Goal: Transaction & Acquisition: Purchase product/service

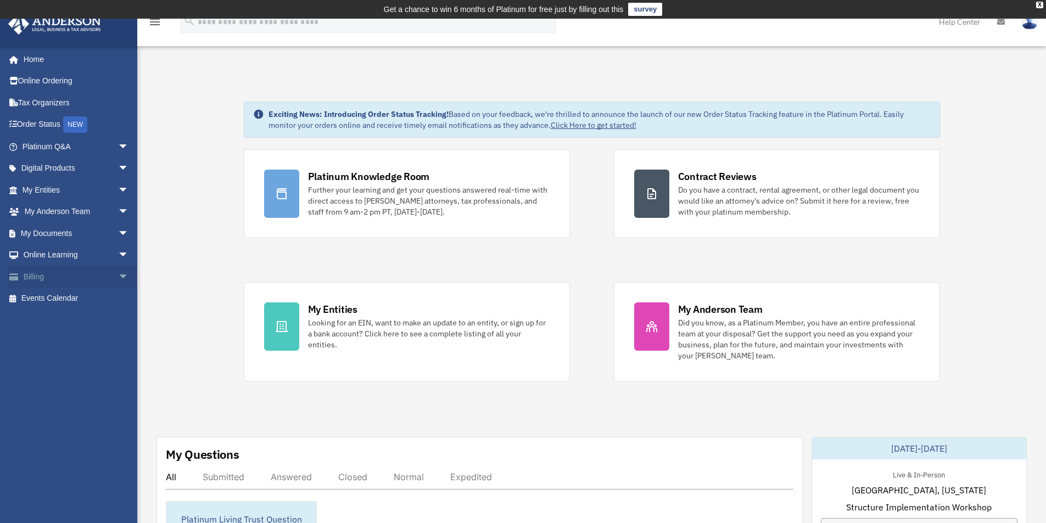
click at [36, 277] on link "Billing arrow_drop_down" at bounding box center [77, 277] width 138 height 22
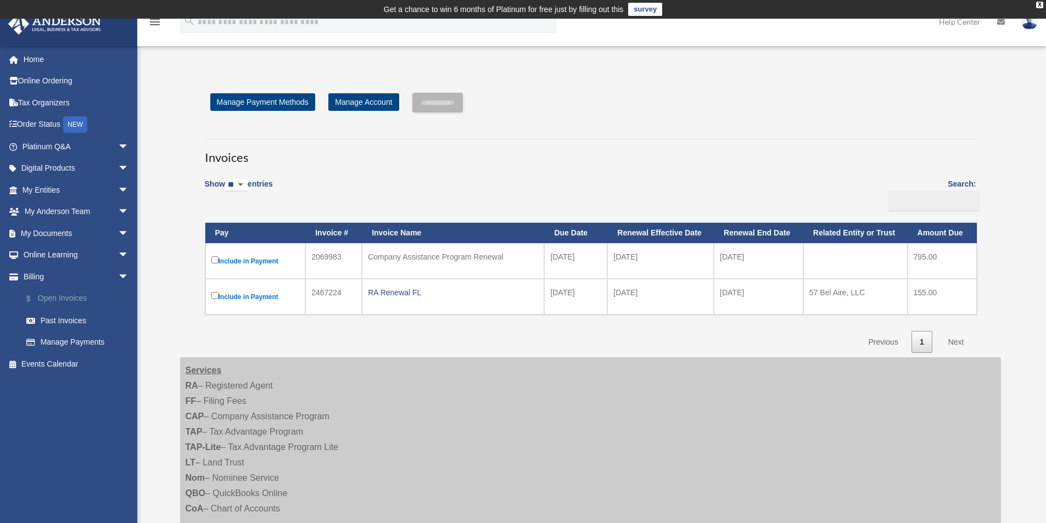
click at [63, 299] on link "$ Open Invoices" at bounding box center [80, 299] width 130 height 23
click at [61, 318] on link "Past Invoices" at bounding box center [80, 321] width 130 height 22
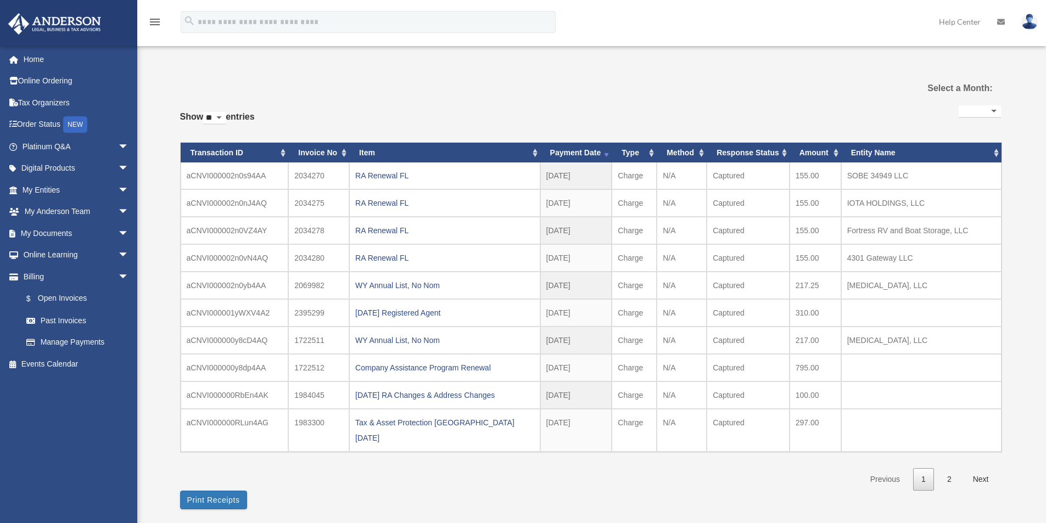
select select
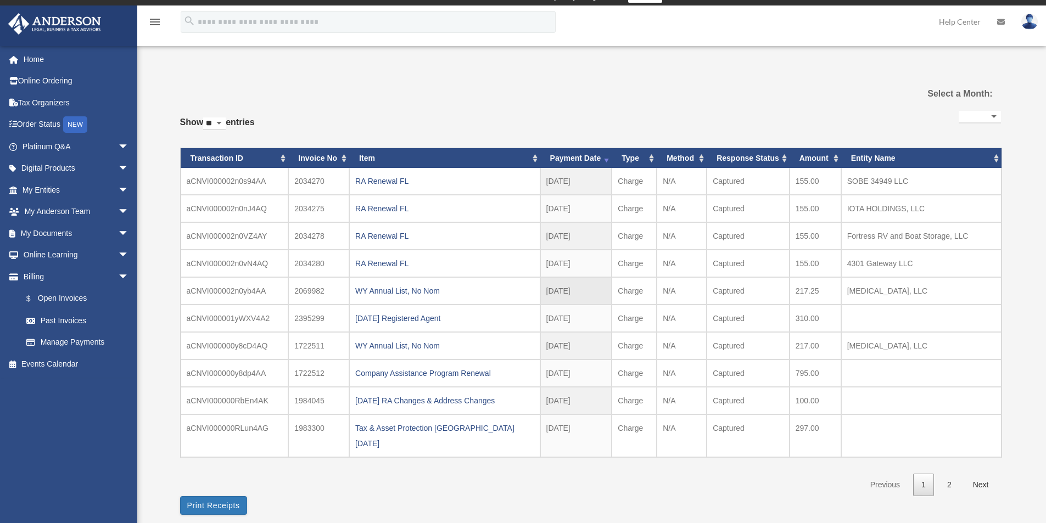
scroll to position [55, 0]
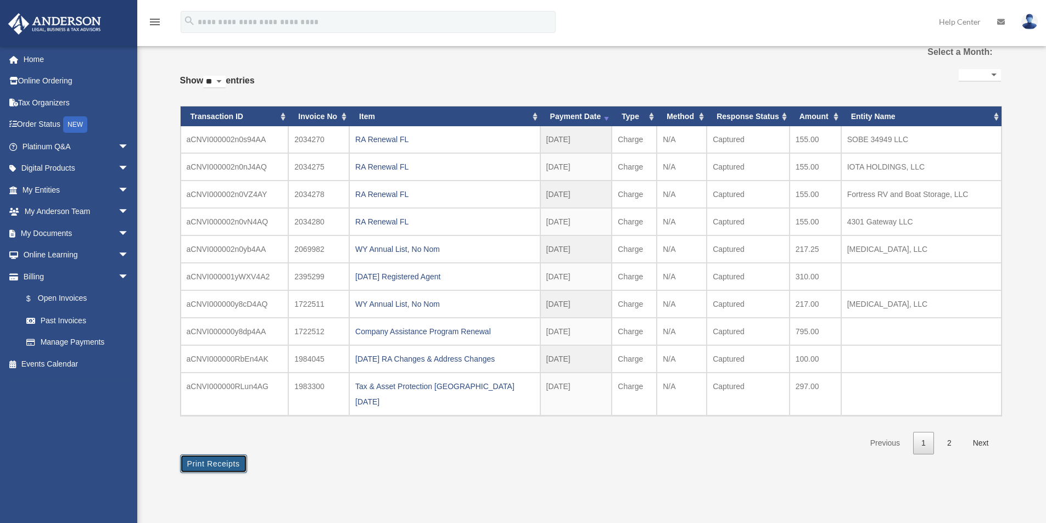
click at [207, 454] on button "Print Receipts" at bounding box center [213, 463] width 67 height 19
click at [948, 432] on link "2" at bounding box center [949, 443] width 21 height 23
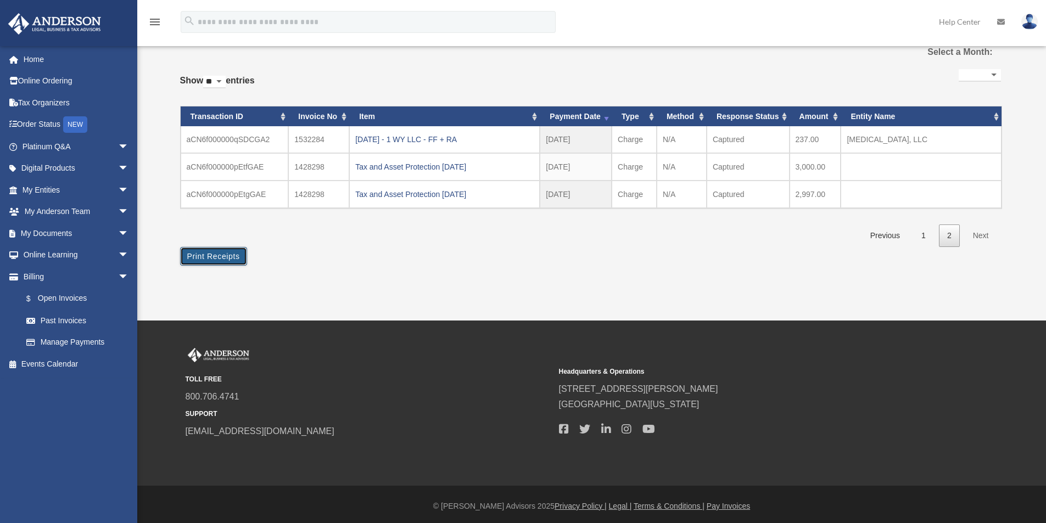
click at [196, 250] on button "Print Receipts" at bounding box center [213, 256] width 67 height 19
click at [54, 340] on link "Manage Payments" at bounding box center [80, 342] width 130 height 22
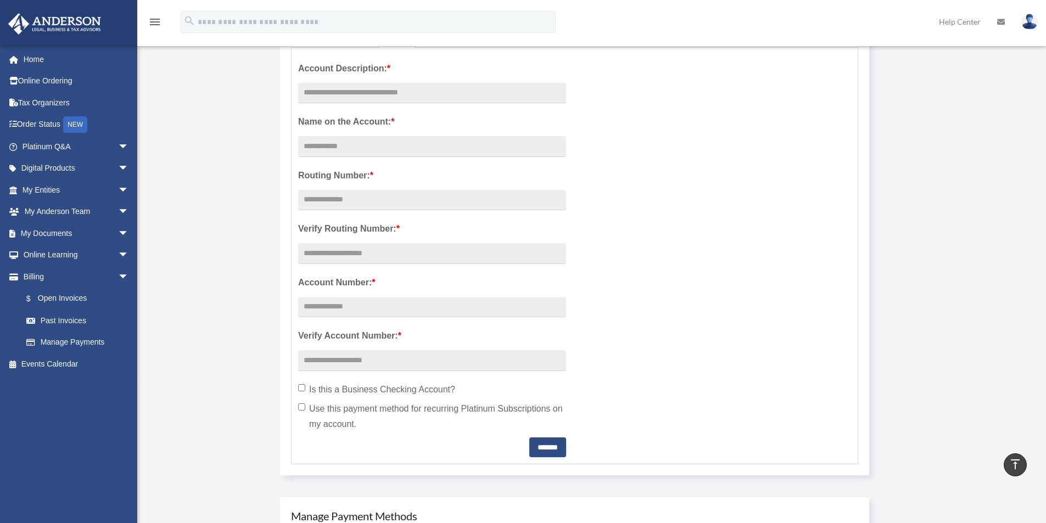
scroll to position [165, 0]
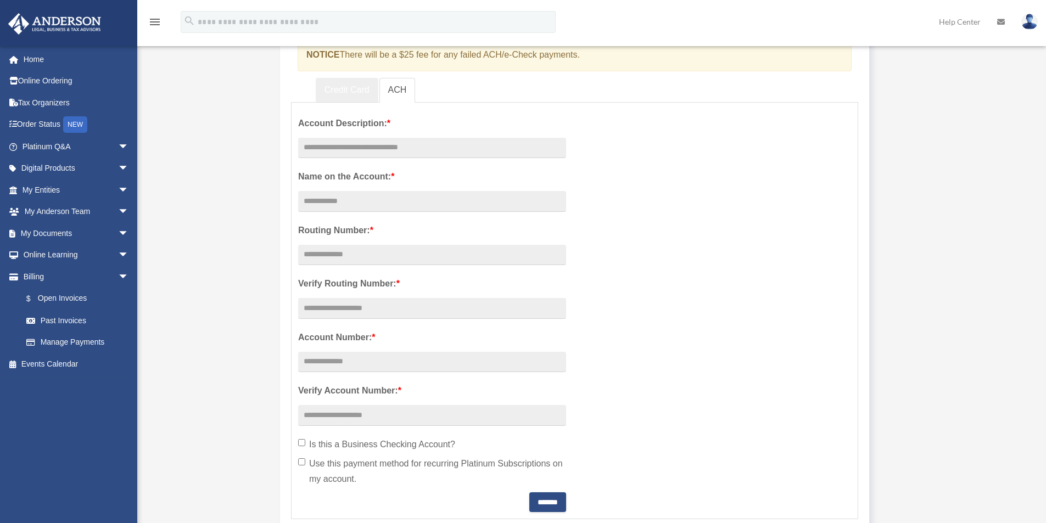
click at [351, 91] on link "Credit Card" at bounding box center [347, 90] width 63 height 25
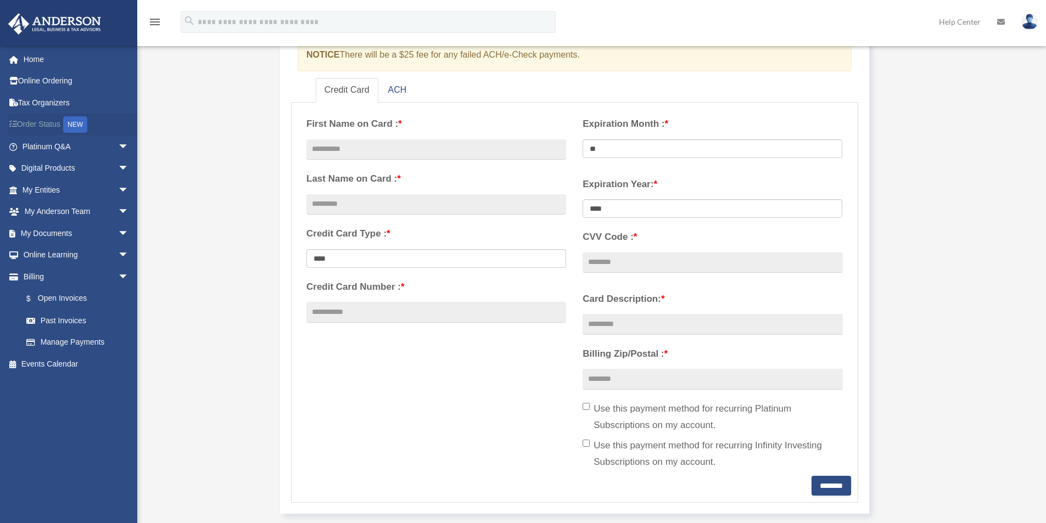
click at [52, 123] on link "Order Status NEW" at bounding box center [77, 125] width 138 height 23
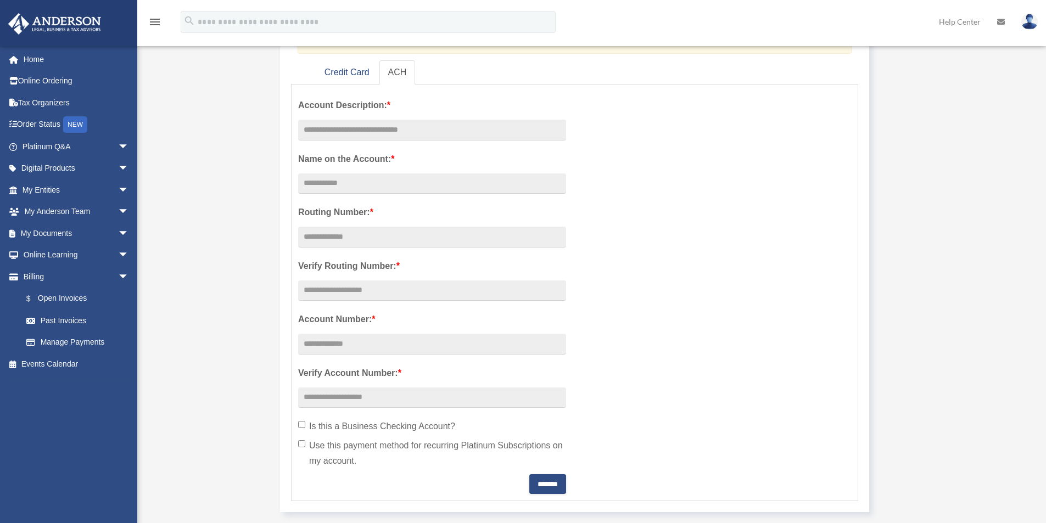
scroll to position [183, 0]
click at [61, 234] on link "My Documents arrow_drop_down" at bounding box center [77, 233] width 138 height 22
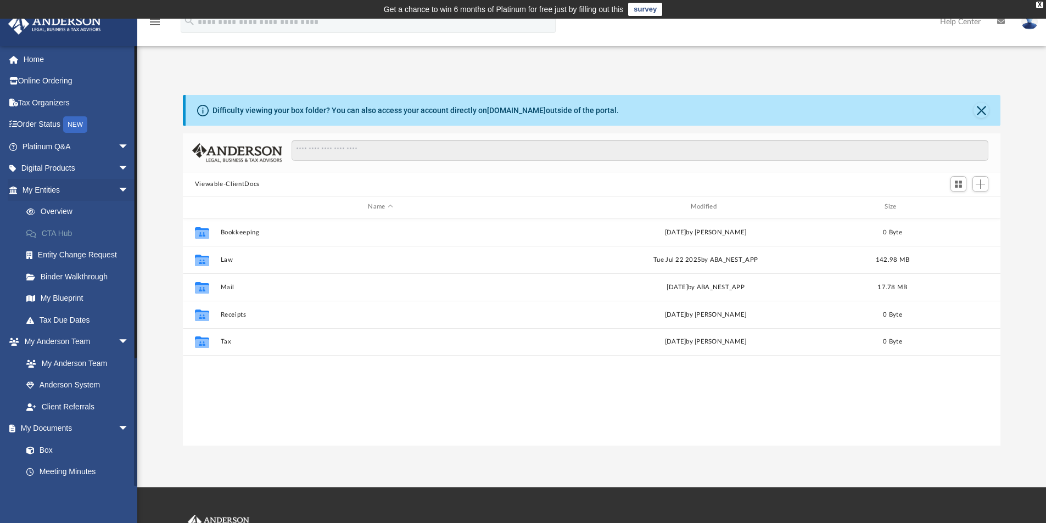
scroll to position [241, 809]
click at [62, 323] on link "Tax Due Dates" at bounding box center [80, 320] width 130 height 22
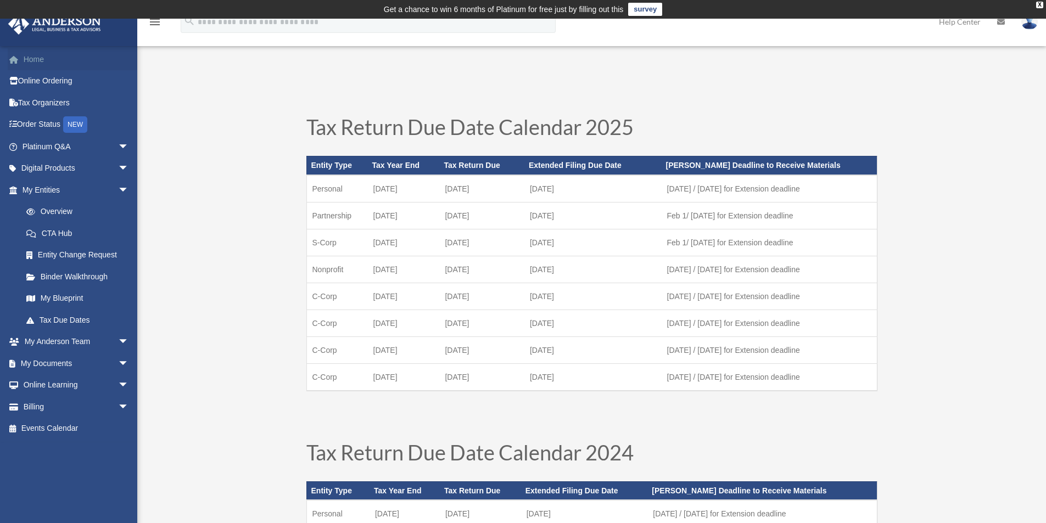
click at [29, 59] on link "Home" at bounding box center [77, 59] width 138 height 22
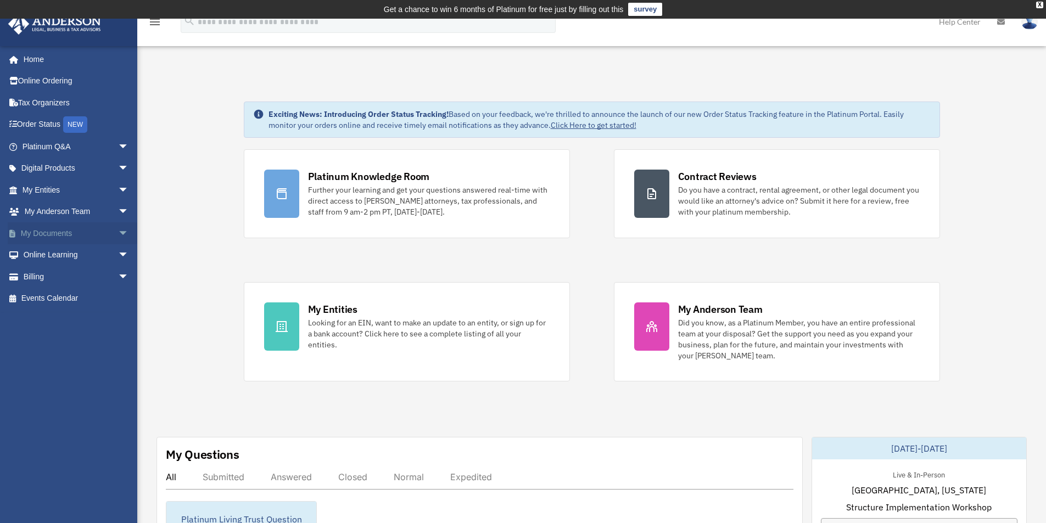
click at [68, 232] on link "My Documents arrow_drop_down" at bounding box center [77, 233] width 138 height 22
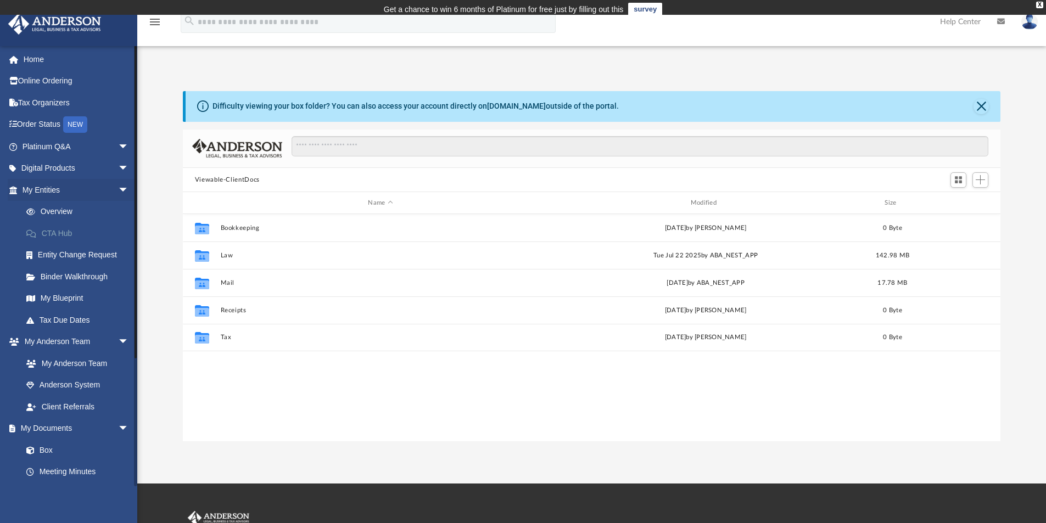
scroll to position [241, 809]
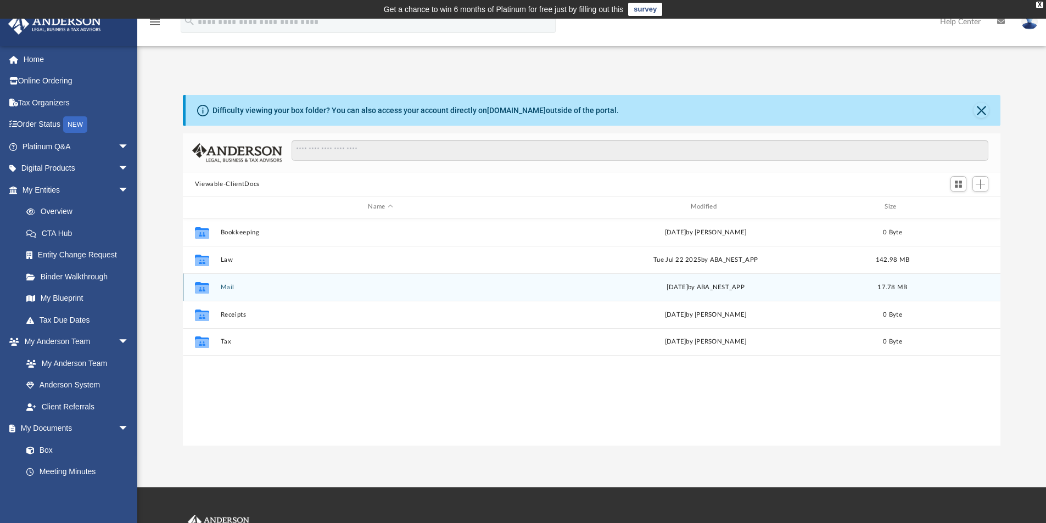
click at [226, 288] on button "Mail" at bounding box center [380, 287] width 320 height 7
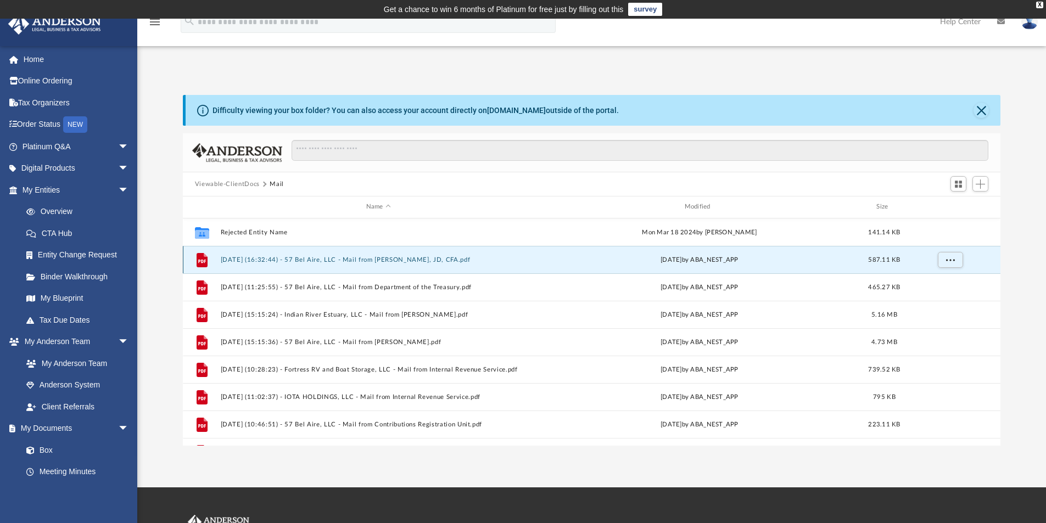
click at [330, 261] on button "2025.04.09 (16:32:44) - 57 Bel Aire, LLC - Mail from LARRY BARTLETT, JD, CFA.pdf" at bounding box center [378, 259] width 316 height 7
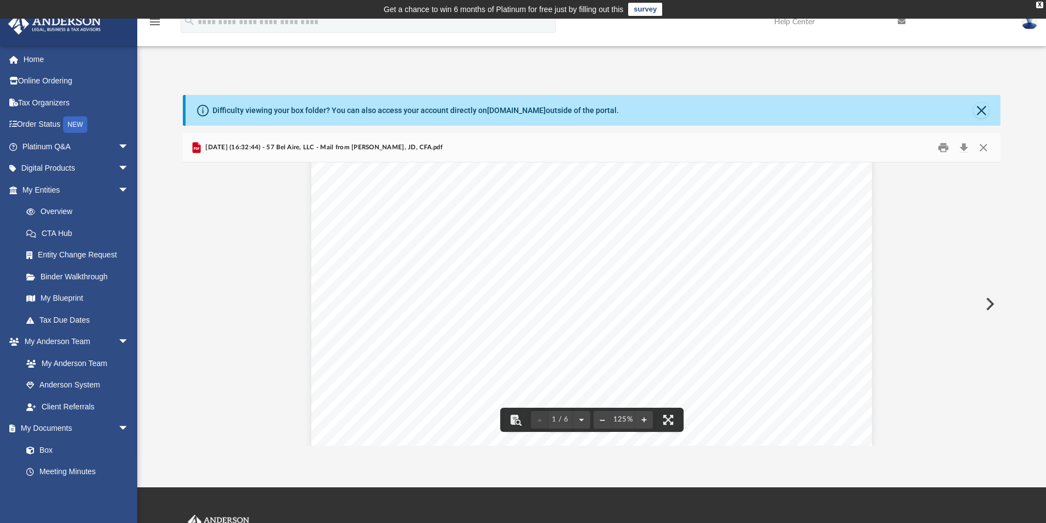
scroll to position [220, 0]
click at [942, 147] on button "Print" at bounding box center [943, 147] width 22 height 17
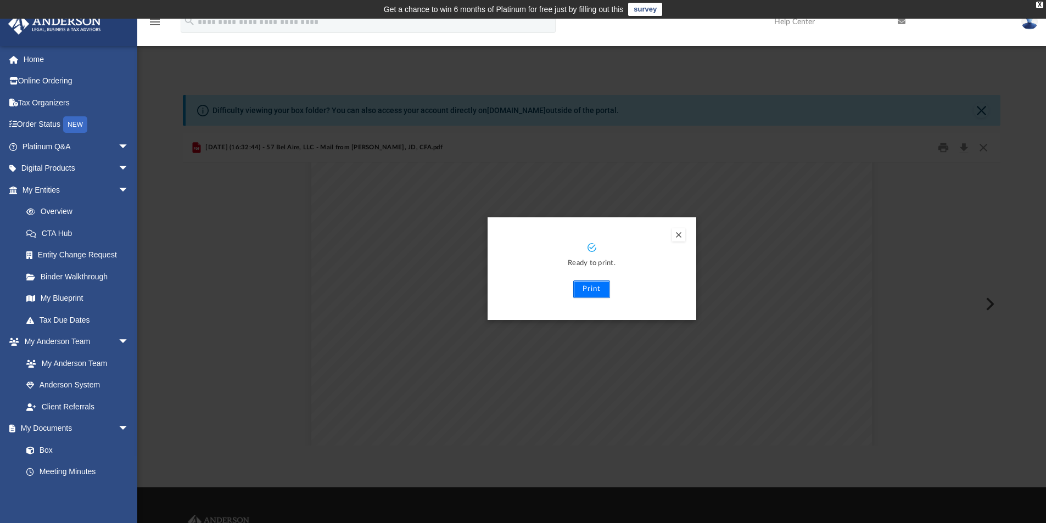
click at [584, 288] on button "Print" at bounding box center [591, 289] width 37 height 18
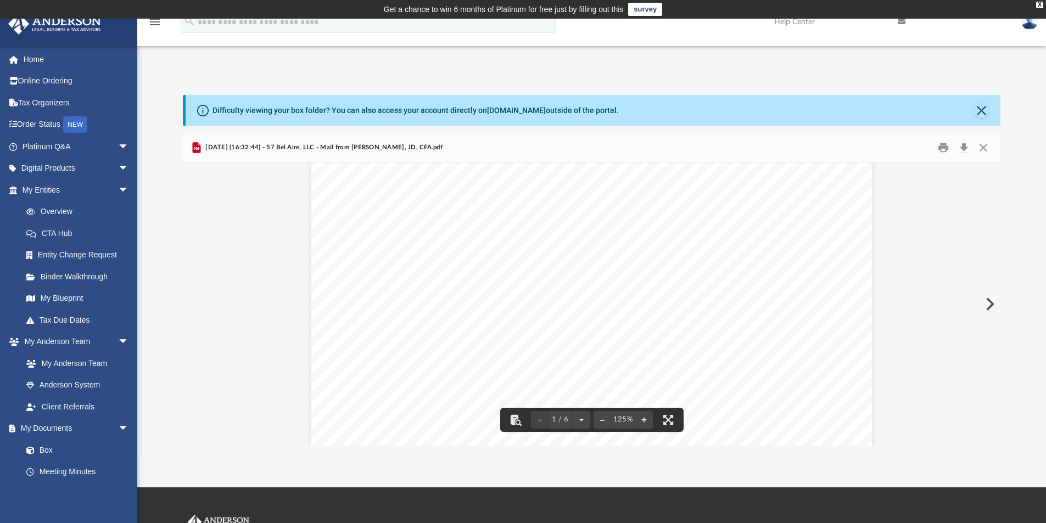
scroll to position [165, 0]
click at [981, 147] on button "Close" at bounding box center [983, 147] width 20 height 17
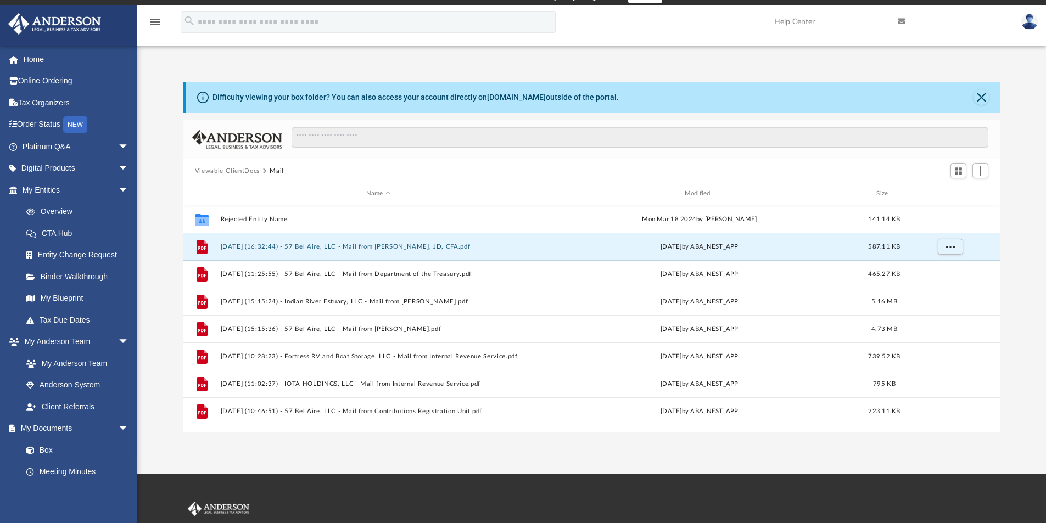
scroll to position [55, 0]
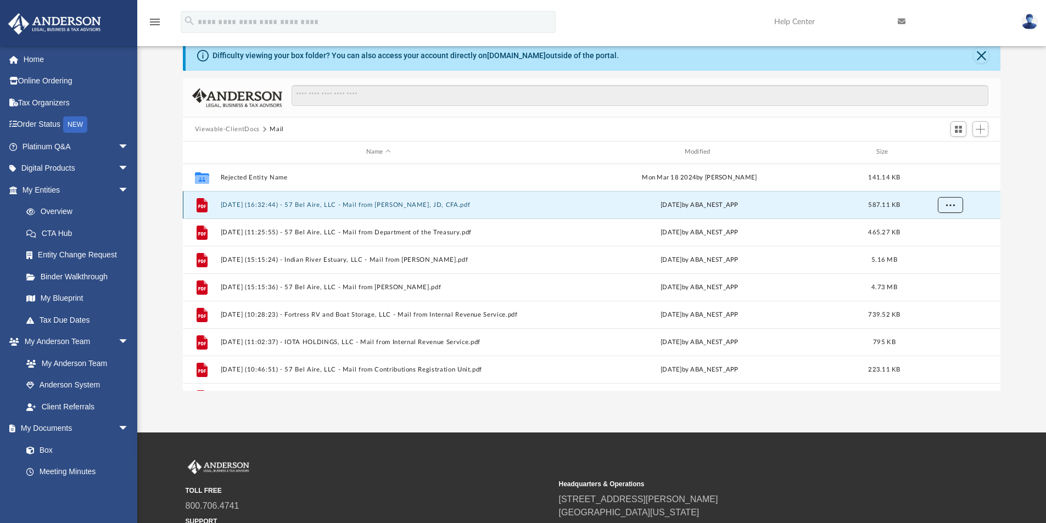
click at [949, 206] on span "More options" at bounding box center [949, 204] width 9 height 6
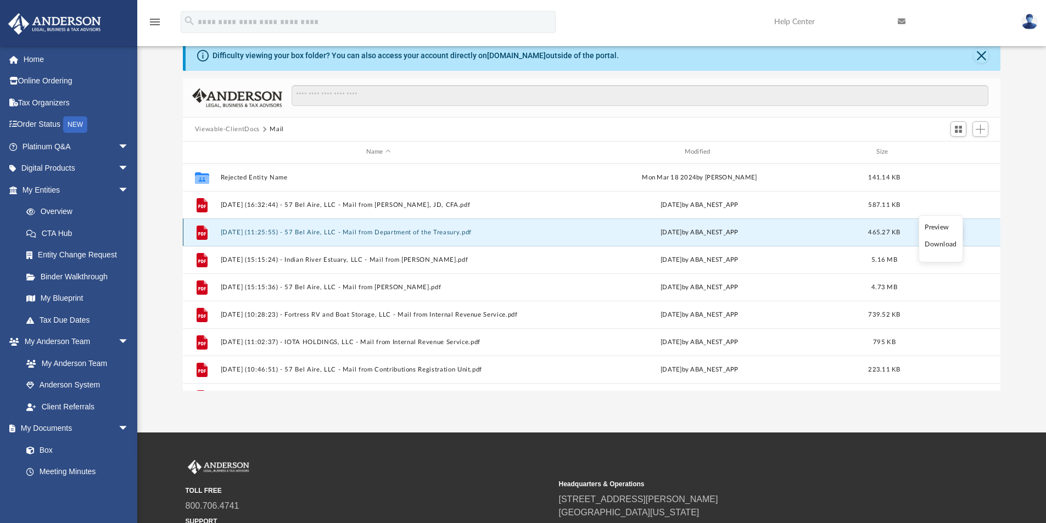
click at [248, 232] on button "2025.04.11 (11:25:55) - 57 Bel Aire, LLC - Mail from Department of the Treasury…" at bounding box center [378, 232] width 316 height 7
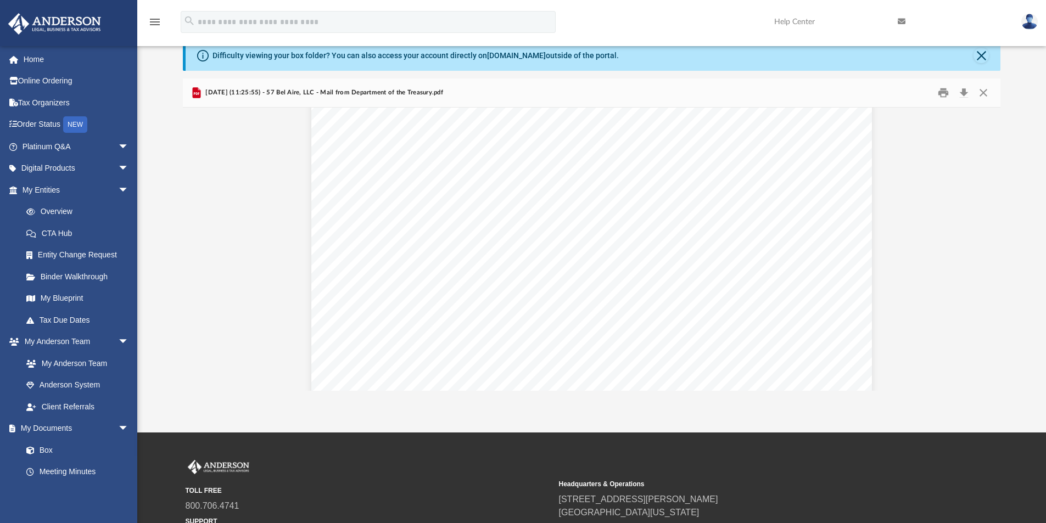
scroll to position [807, 0]
click at [946, 92] on button "Print" at bounding box center [943, 93] width 22 height 17
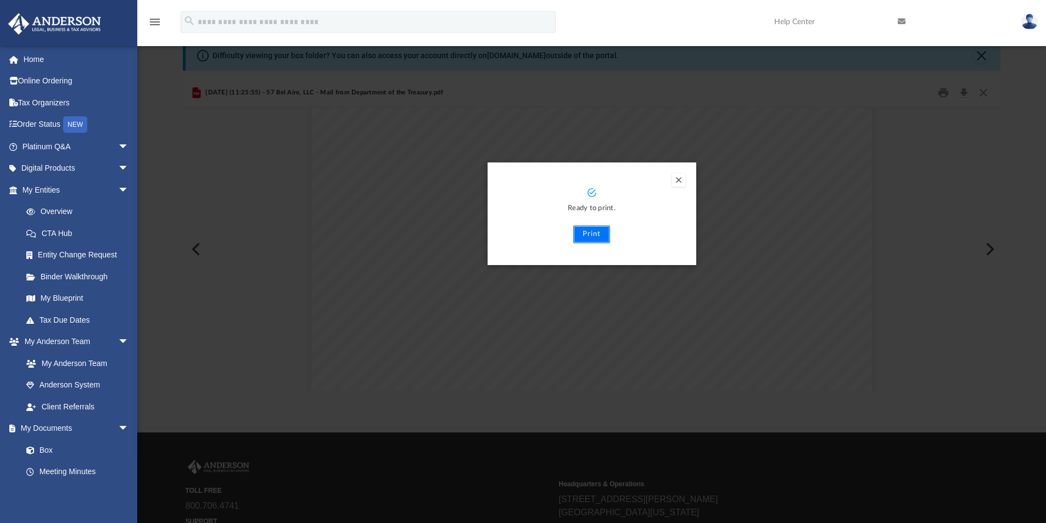
click at [595, 237] on button "Print" at bounding box center [591, 235] width 37 height 18
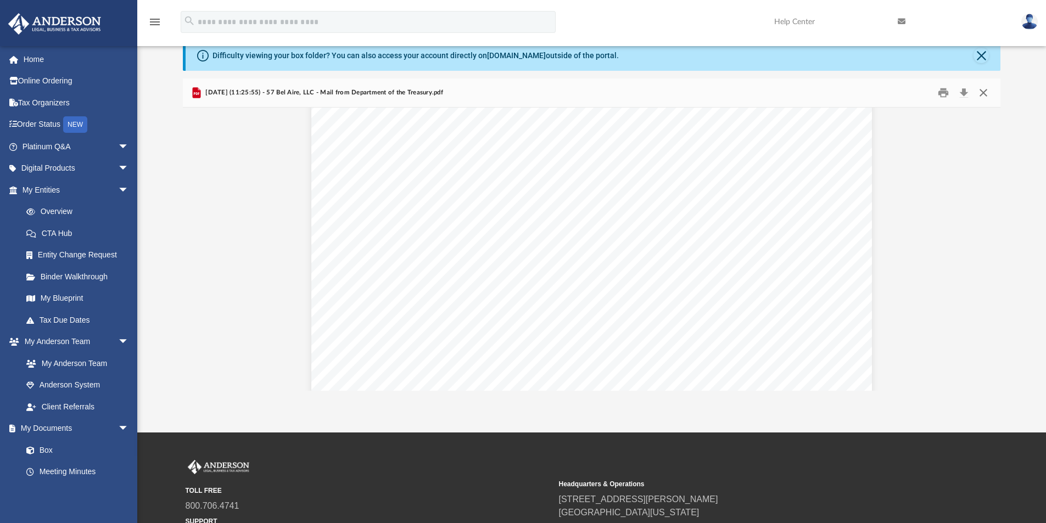
click at [981, 88] on button "Close" at bounding box center [983, 93] width 20 height 17
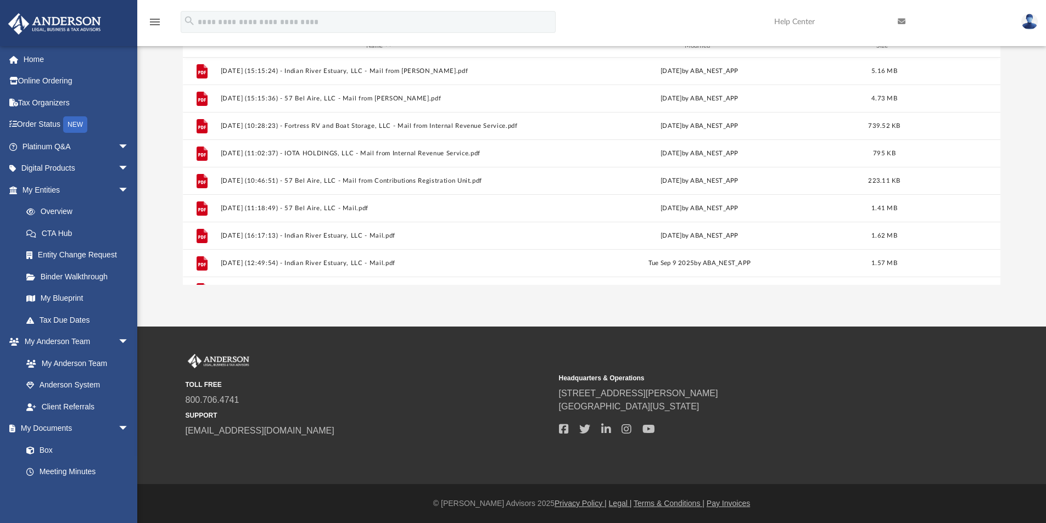
scroll to position [102, 0]
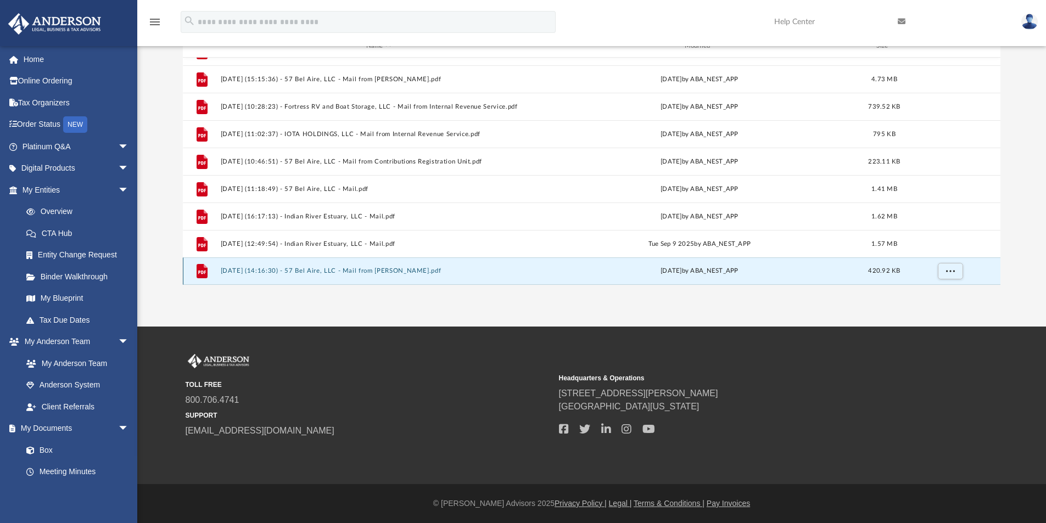
click at [367, 269] on button "2025.10.07 (14:16:30) - 57 Bel Aire, LLC - Mail from Mariah Quinn.pdf" at bounding box center [378, 270] width 316 height 7
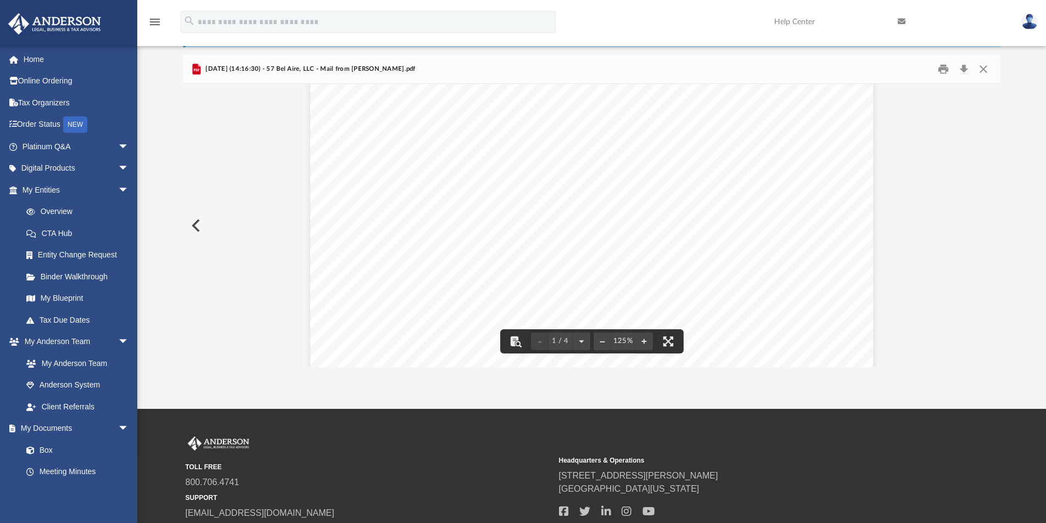
scroll to position [0, 0]
click at [939, 68] on button "Print" at bounding box center [943, 69] width 22 height 17
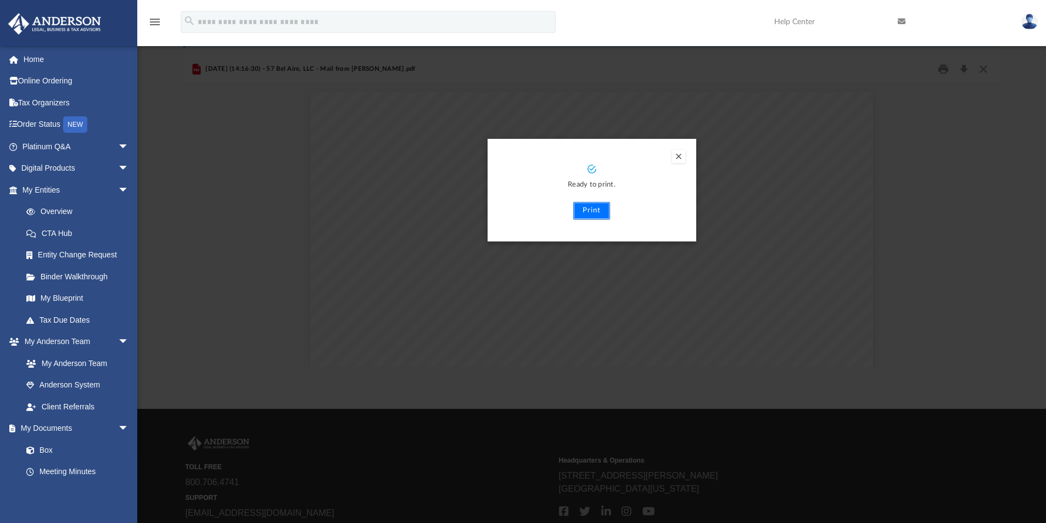
click at [601, 210] on button "Print" at bounding box center [591, 211] width 37 height 18
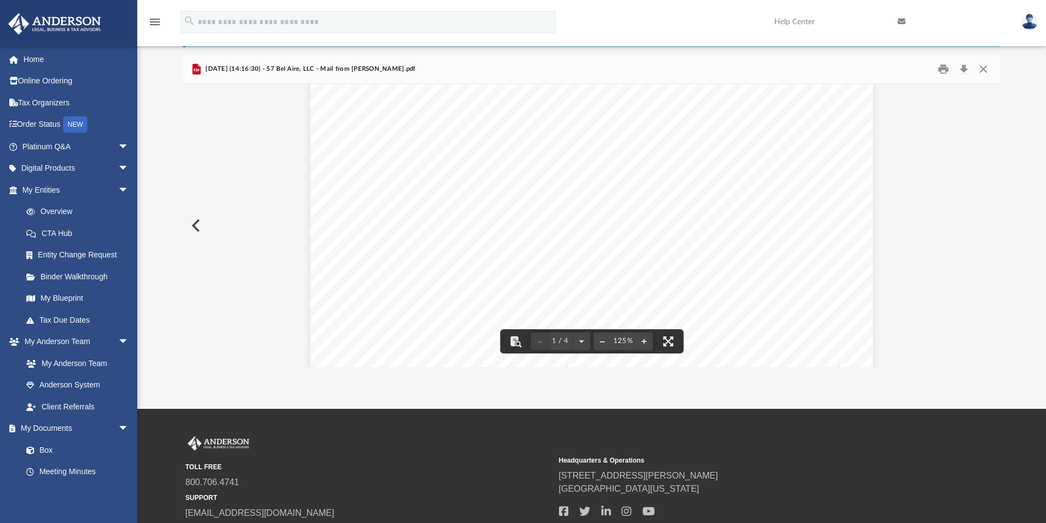
scroll to position [55, 0]
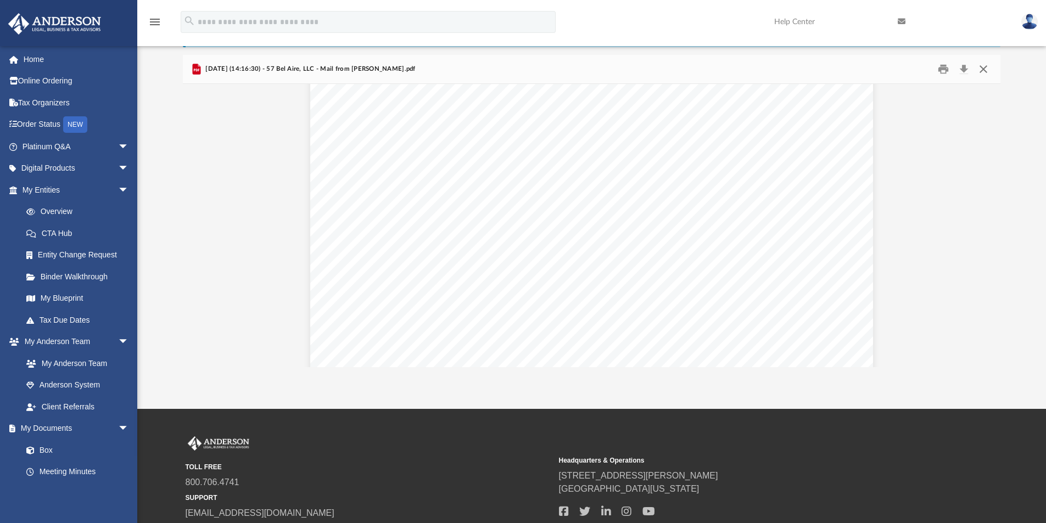
click at [984, 72] on button "Close" at bounding box center [983, 69] width 20 height 17
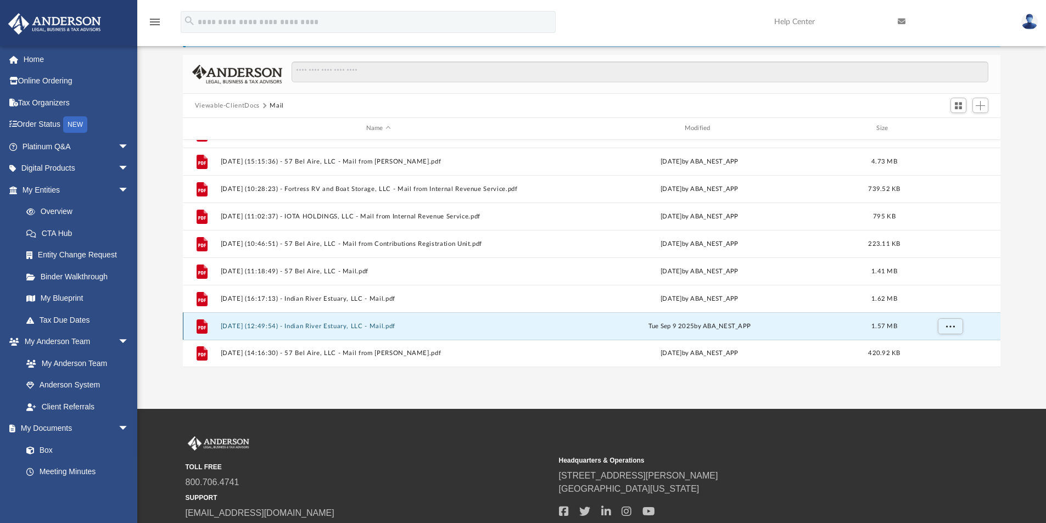
click at [310, 325] on button "2025.09.09 (12:49:54) - Indian River Estuary, LLC - Mail.pdf" at bounding box center [378, 326] width 316 height 7
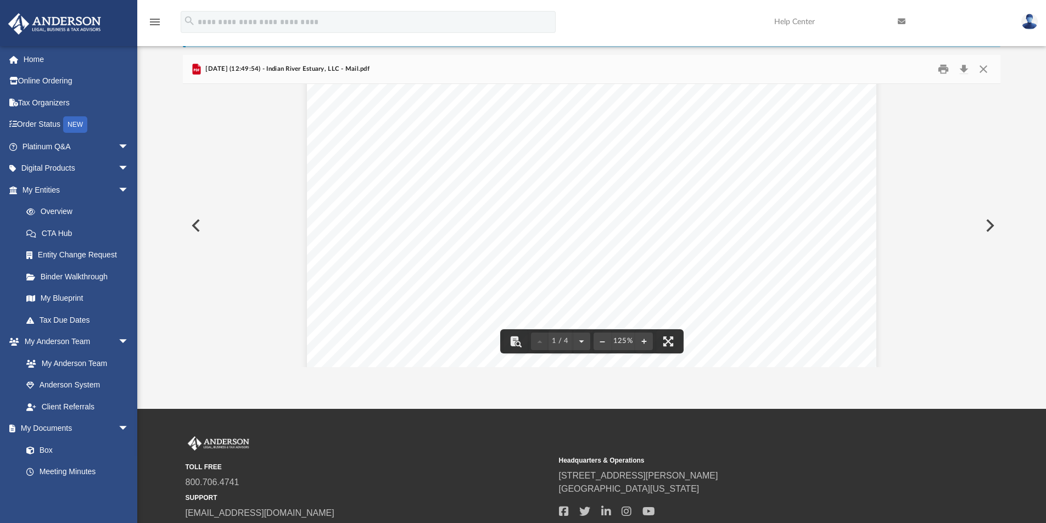
scroll to position [0, 0]
click at [942, 68] on button "Print" at bounding box center [943, 69] width 22 height 17
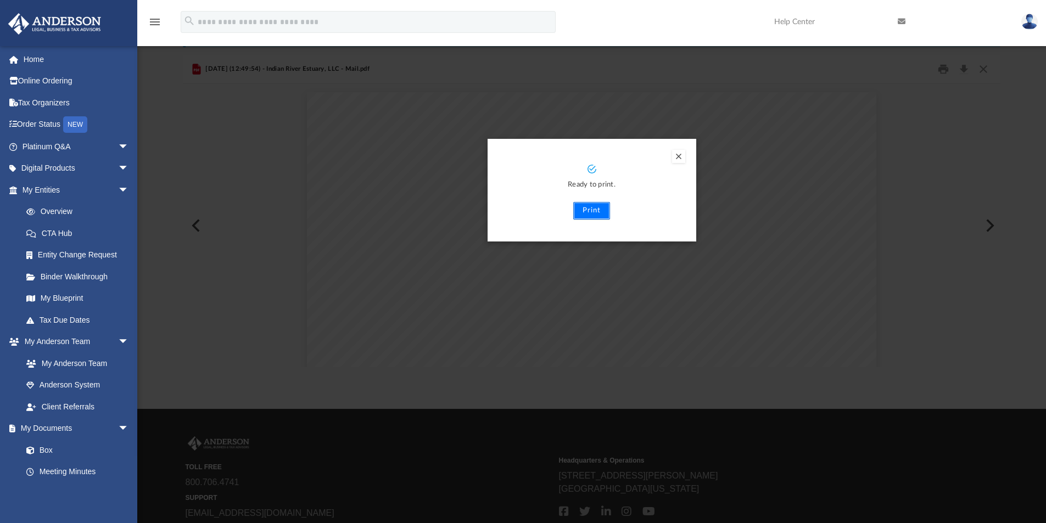
click at [582, 210] on button "Print" at bounding box center [591, 211] width 37 height 18
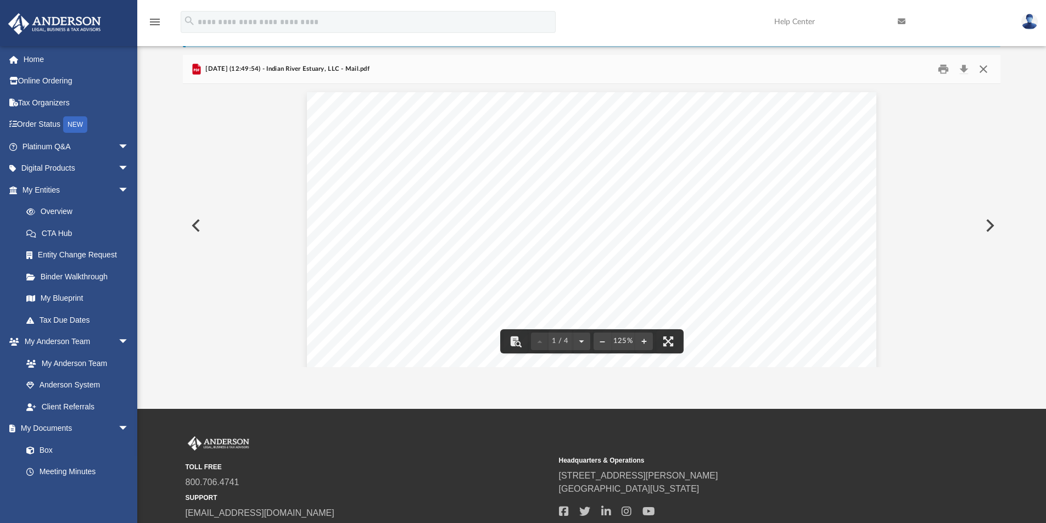
click at [981, 69] on button "Close" at bounding box center [983, 69] width 20 height 17
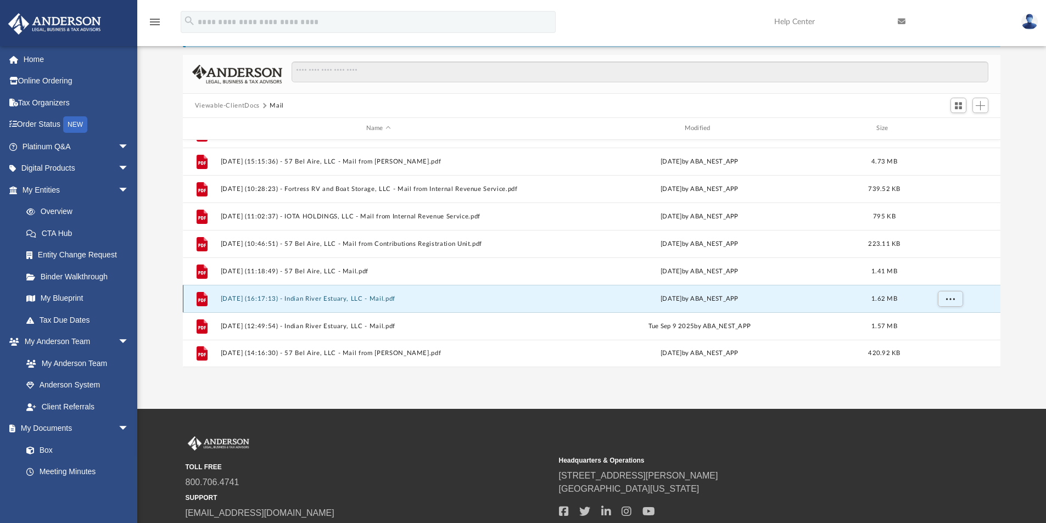
click at [321, 296] on button "2025.08.27 (16:17:13) - Indian River Estuary, LLC - Mail.pdf" at bounding box center [378, 298] width 316 height 7
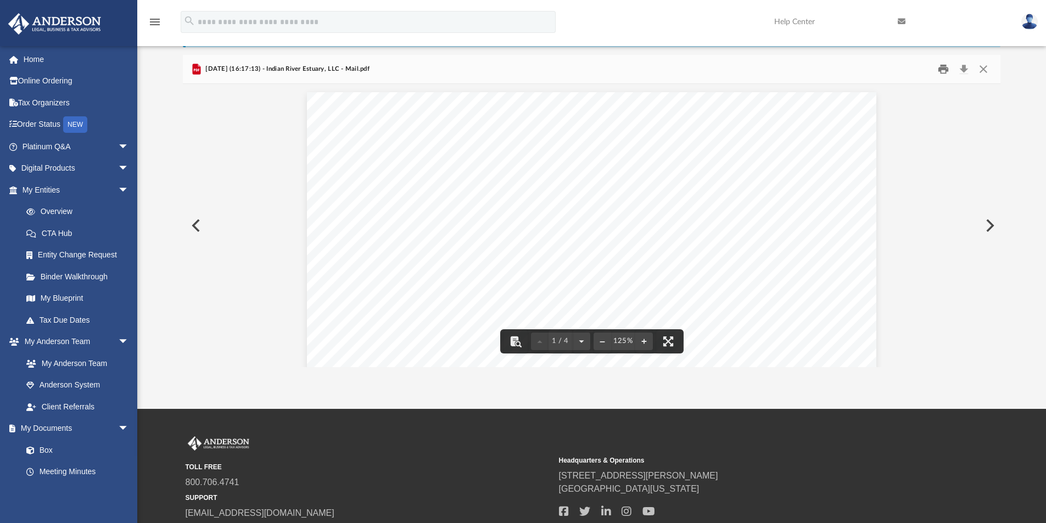
click at [943, 70] on button "Print" at bounding box center [943, 69] width 22 height 17
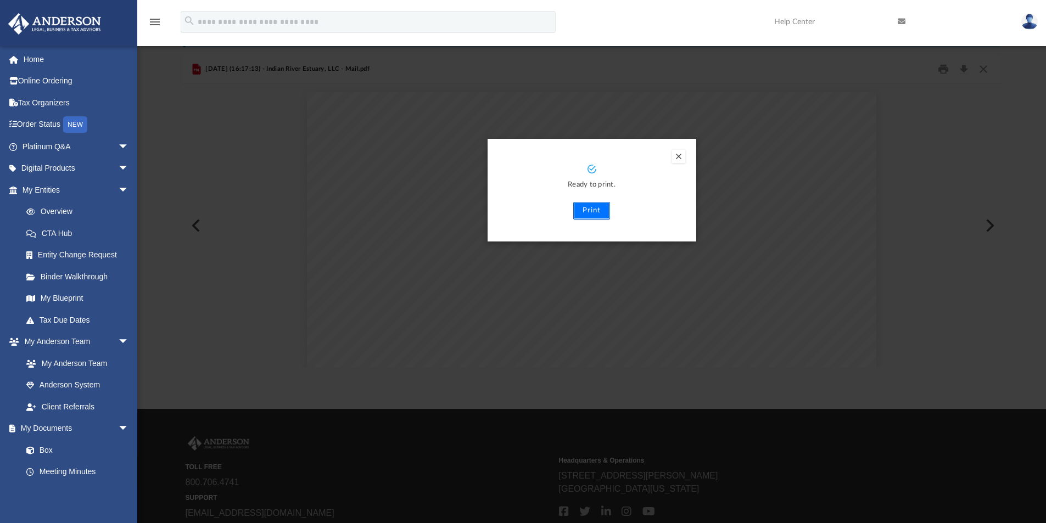
click at [587, 208] on button "Print" at bounding box center [591, 211] width 37 height 18
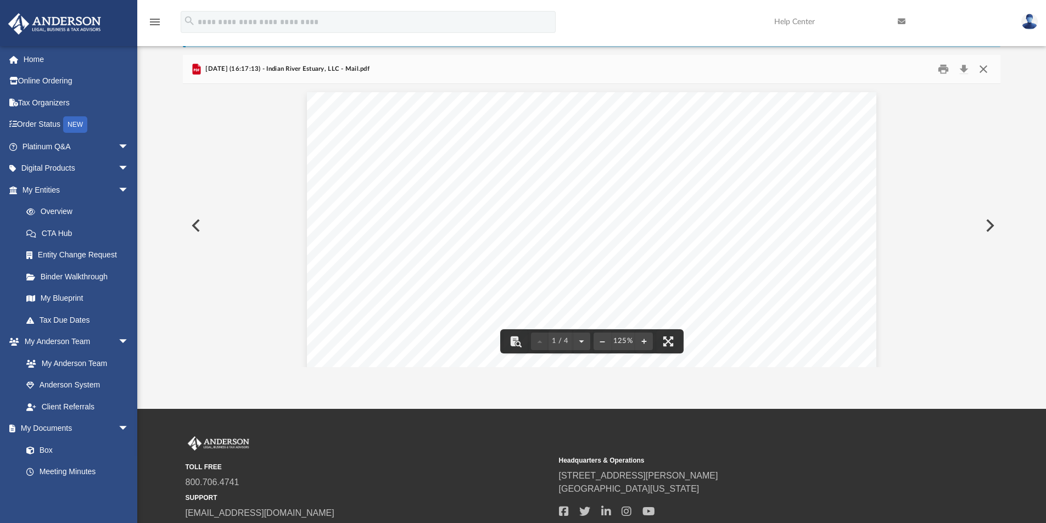
click at [986, 69] on button "Close" at bounding box center [983, 69] width 20 height 17
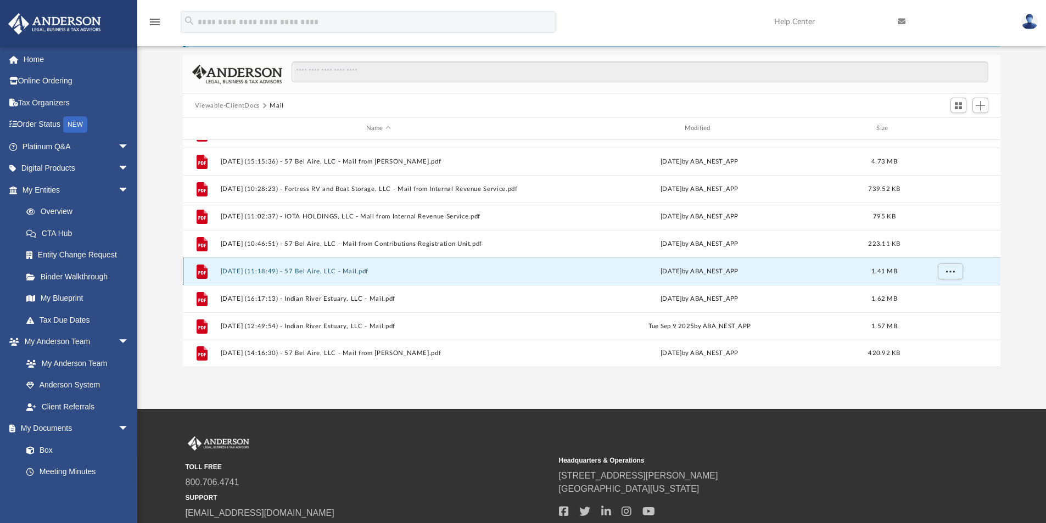
click at [325, 271] on button "2025.08.26 (11:18:49) - 57 Bel Aire, LLC - Mail.pdf" at bounding box center [378, 271] width 316 height 7
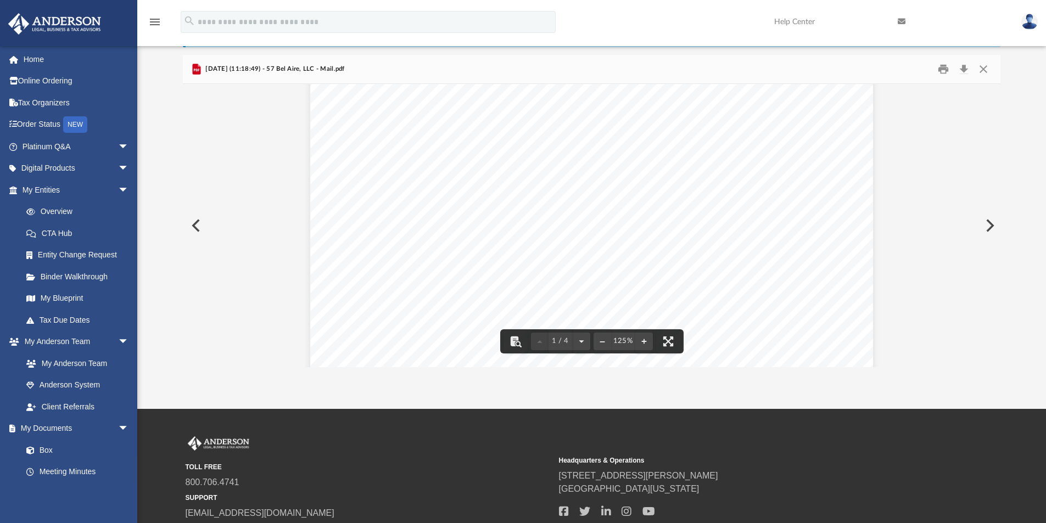
scroll to position [439, 0]
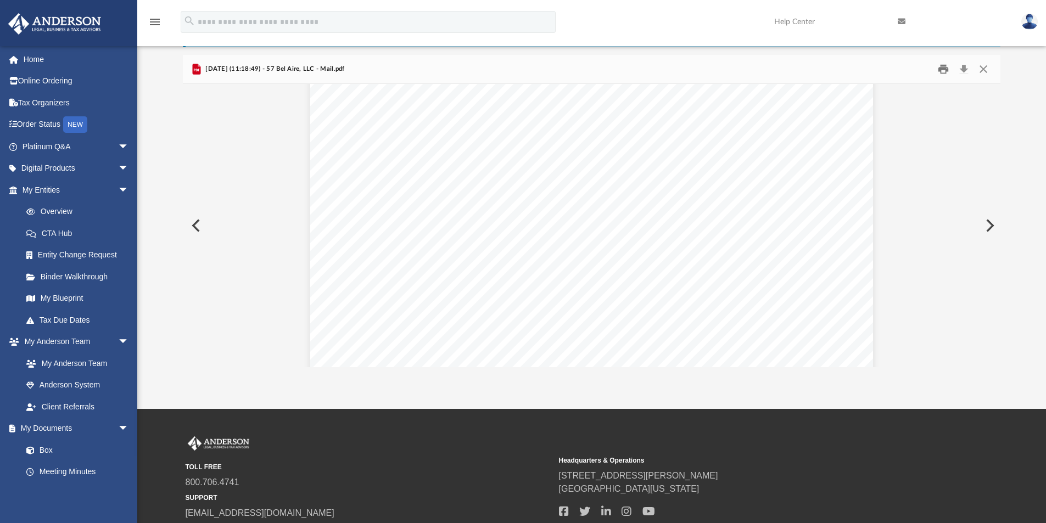
click at [945, 71] on button "Print" at bounding box center [943, 69] width 22 height 17
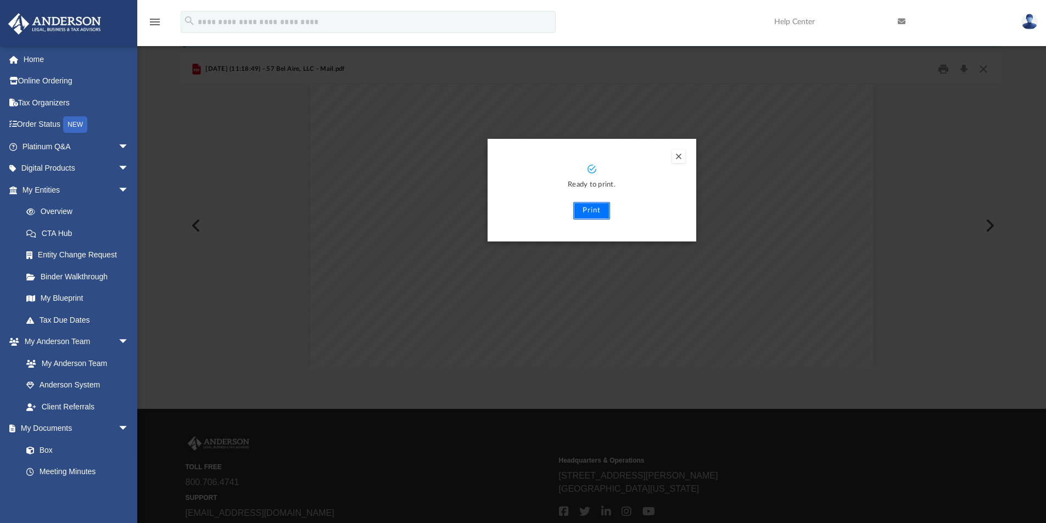
click at [596, 209] on button "Print" at bounding box center [591, 211] width 37 height 18
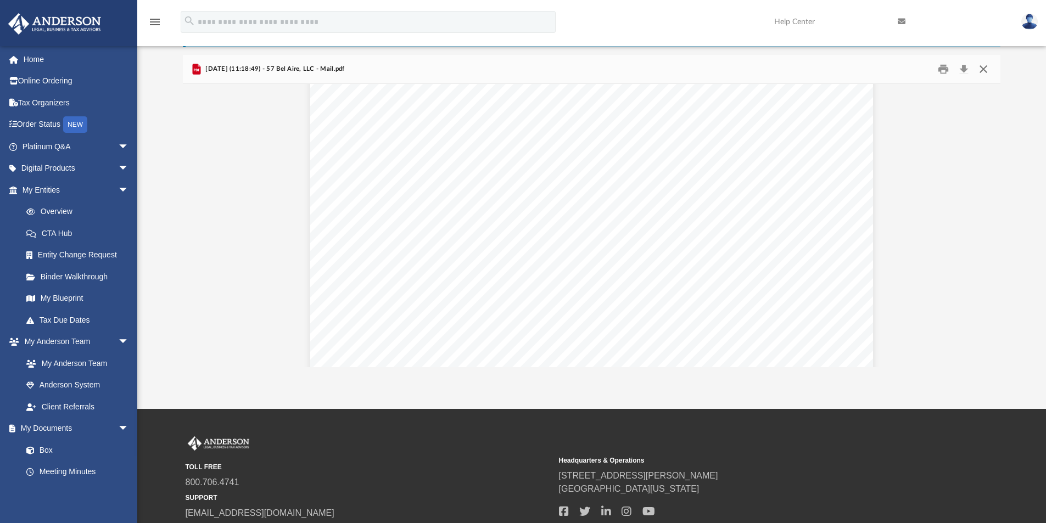
click at [985, 69] on button "Close" at bounding box center [983, 69] width 20 height 17
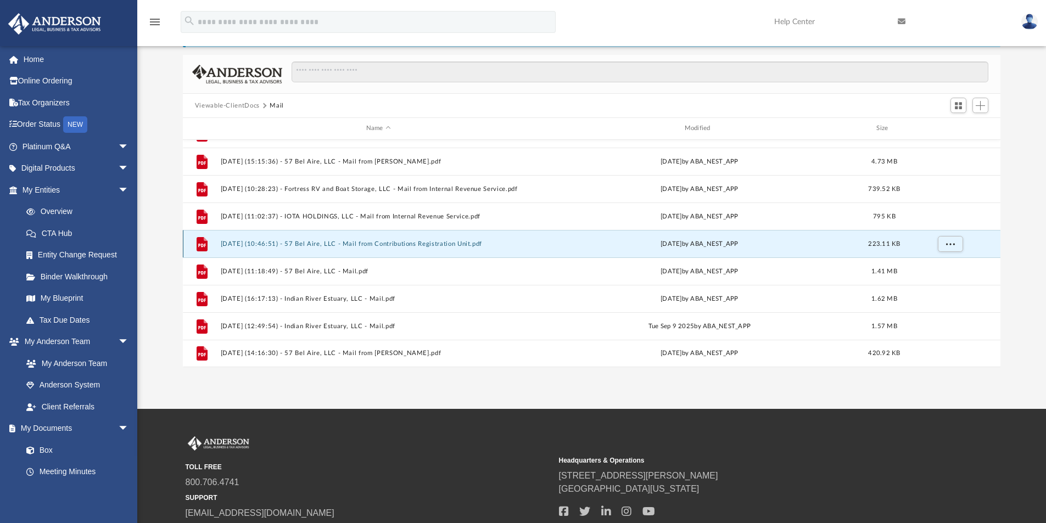
click at [420, 245] on button "2025.07.24 (10:46:51) - 57 Bel Aire, LLC - Mail from Contributions Registration…" at bounding box center [378, 243] width 316 height 7
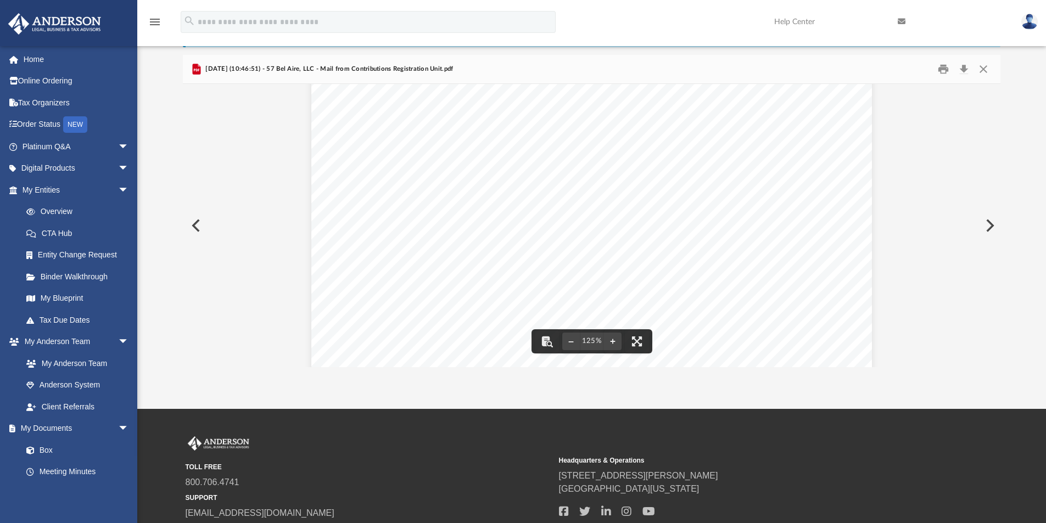
scroll to position [15, 0]
click at [943, 69] on button "Print" at bounding box center [943, 69] width 22 height 17
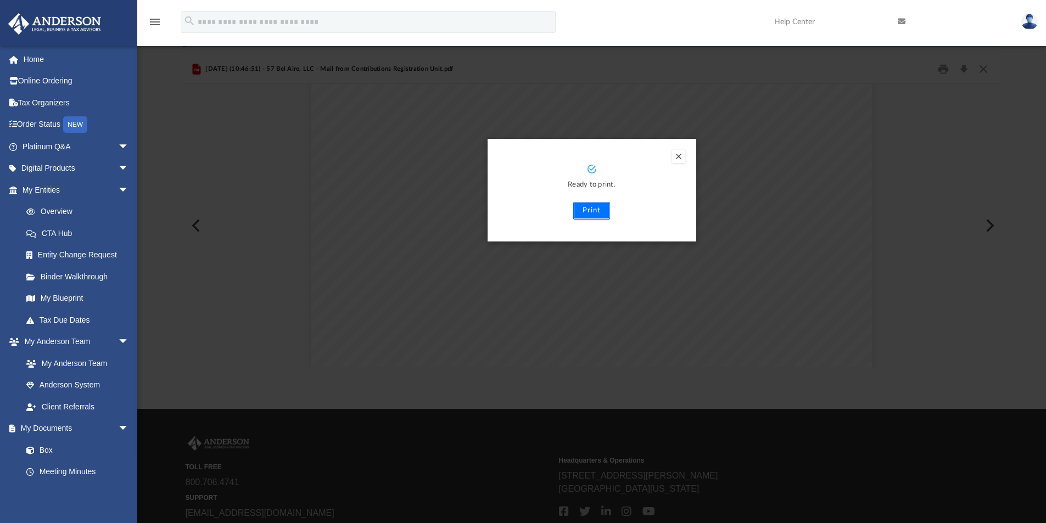
click at [586, 207] on button "Print" at bounding box center [591, 211] width 37 height 18
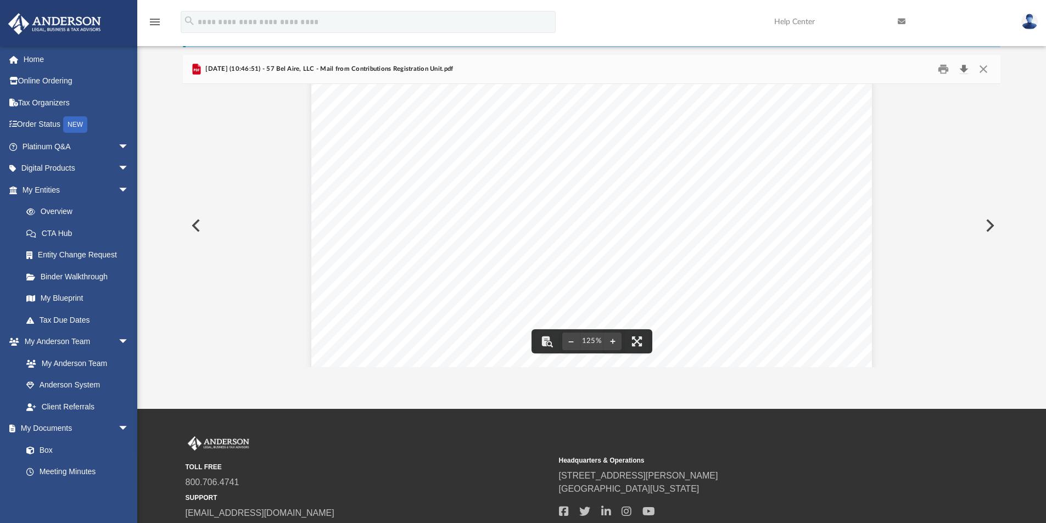
click at [962, 70] on button "Download" at bounding box center [963, 69] width 20 height 17
click at [938, 71] on button "Print" at bounding box center [943, 69] width 22 height 17
click at [981, 68] on button "Close" at bounding box center [983, 69] width 20 height 17
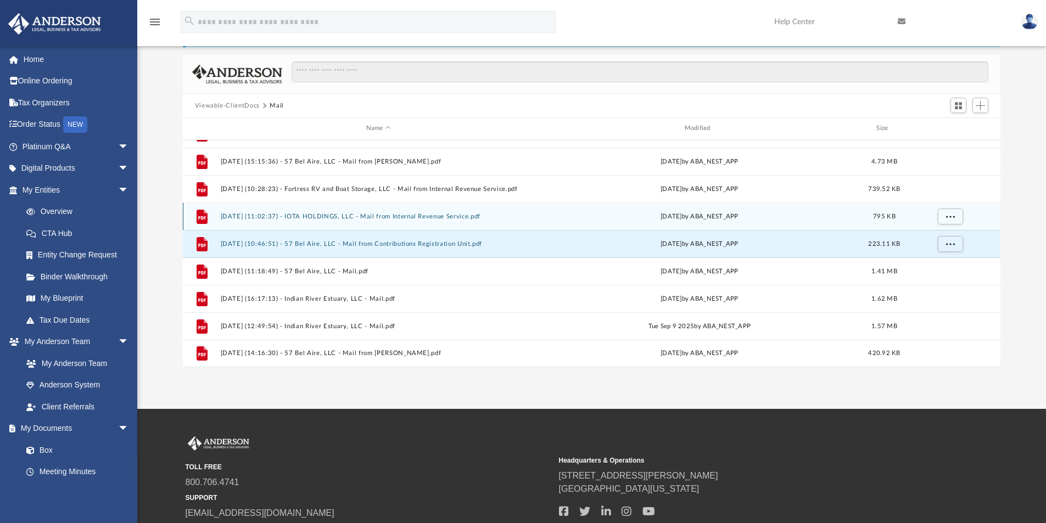
drag, startPoint x: 360, startPoint y: 211, endPoint x: 355, endPoint y: 204, distance: 8.7
click at [359, 208] on div "File 2025.07.07 (11:02:37) - IOTA HOLDINGS, LLC - Mail from Internal Revenue Se…" at bounding box center [592, 216] width 818 height 27
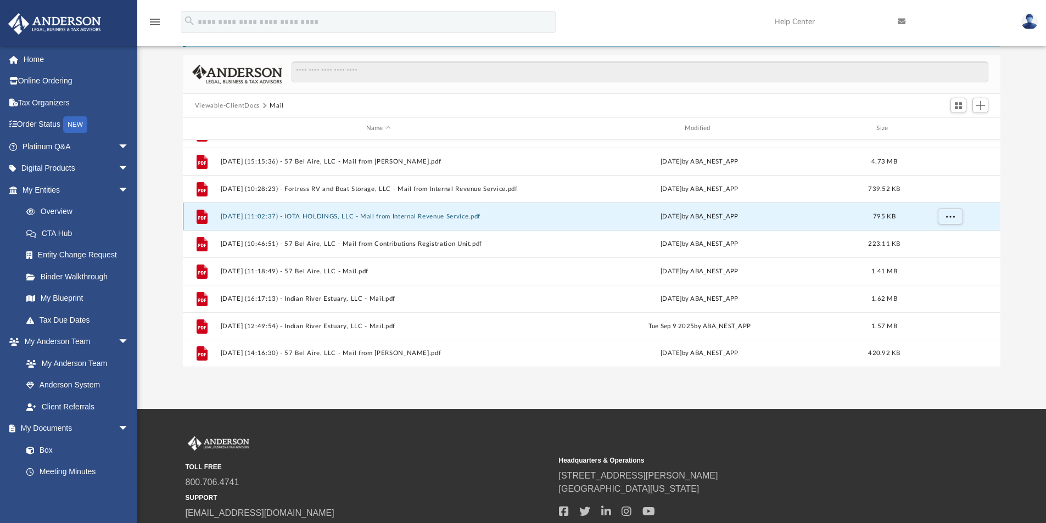
click at [342, 213] on button "2025.07.07 (11:02:37) - IOTA HOLDINGS, LLC - Mail from Internal Revenue Service…" at bounding box center [378, 216] width 316 height 7
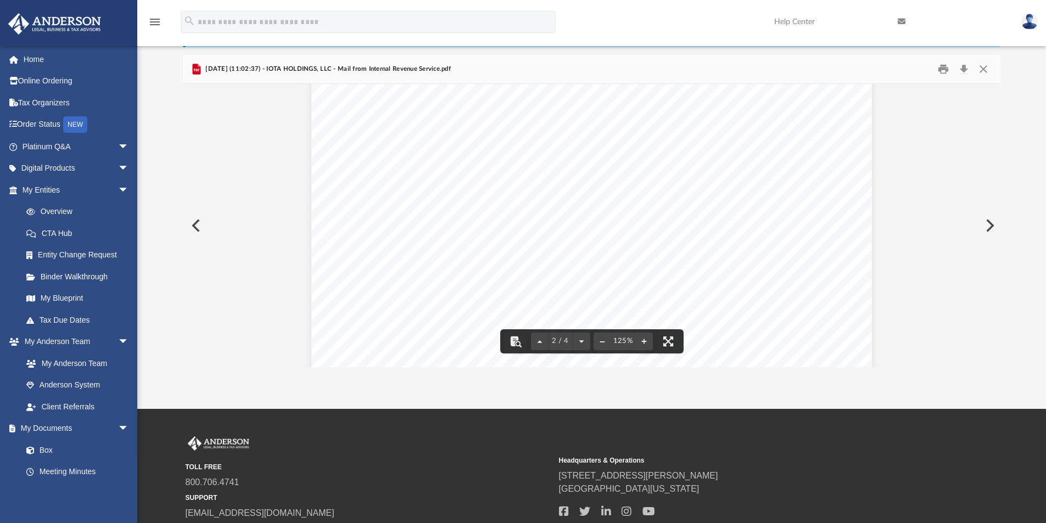
scroll to position [713, 0]
click at [942, 73] on button "Print" at bounding box center [943, 69] width 22 height 17
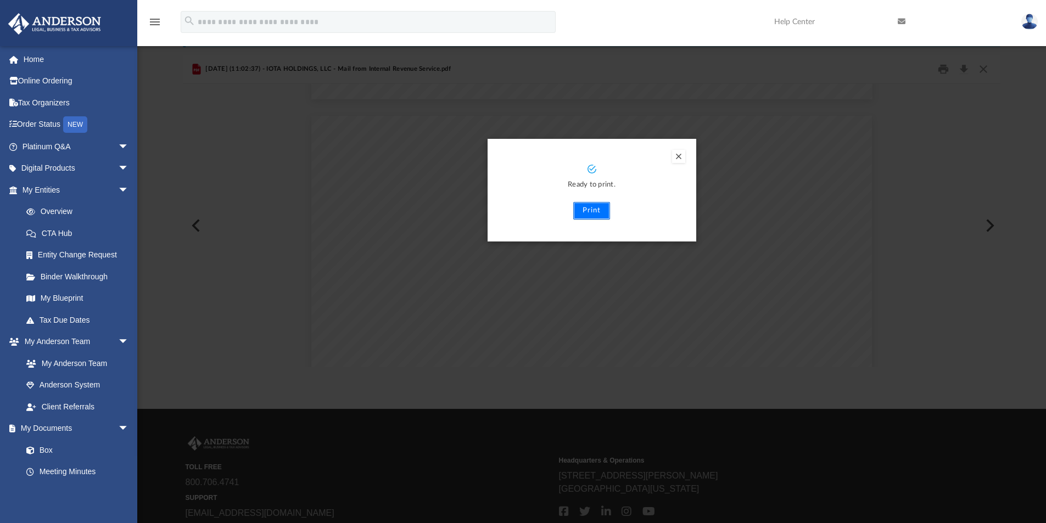
click at [590, 210] on button "Print" at bounding box center [591, 211] width 37 height 18
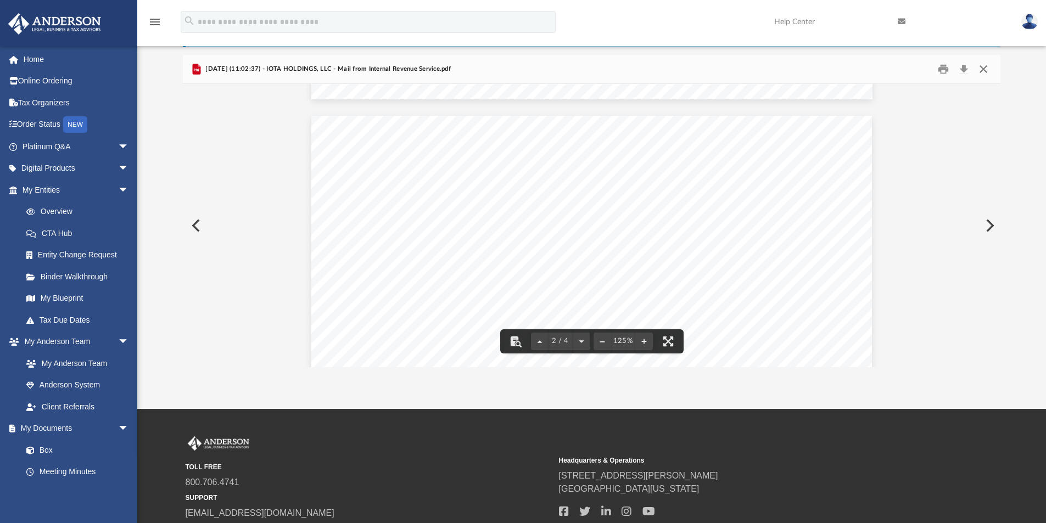
click at [981, 68] on button "Close" at bounding box center [983, 69] width 20 height 17
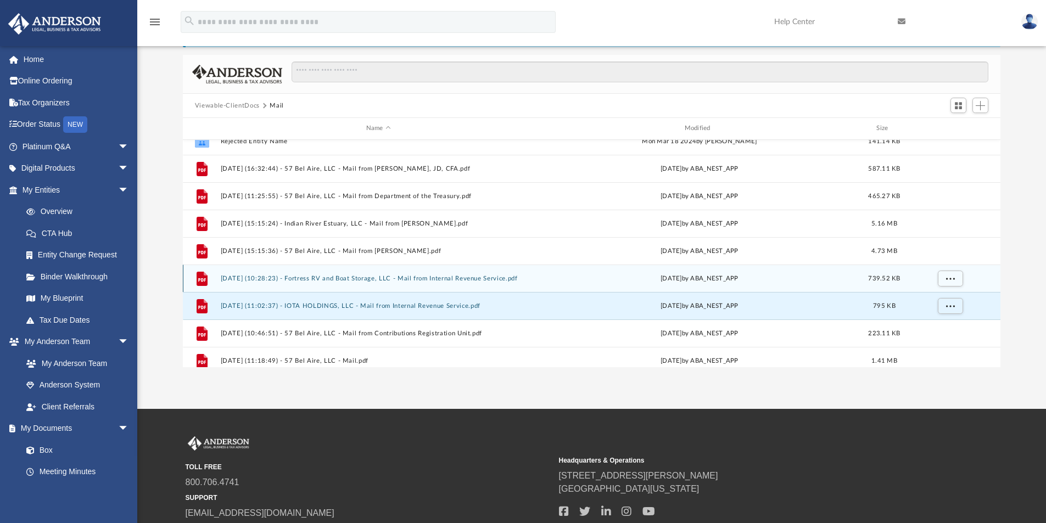
scroll to position [0, 0]
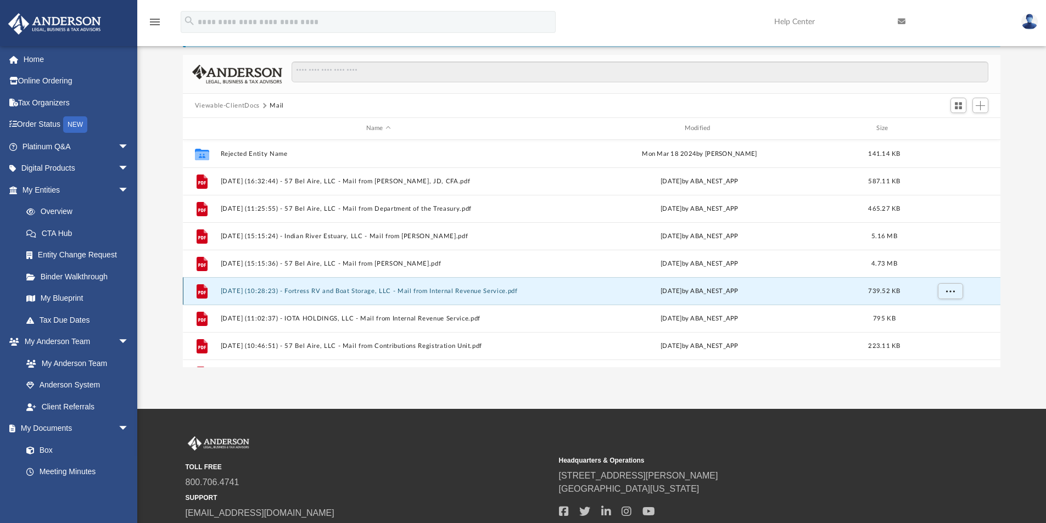
click at [487, 290] on button "2025.06.30 (10:28:23) - Fortress RV and Boat Storage, LLC - Mail from Internal …" at bounding box center [378, 291] width 316 height 7
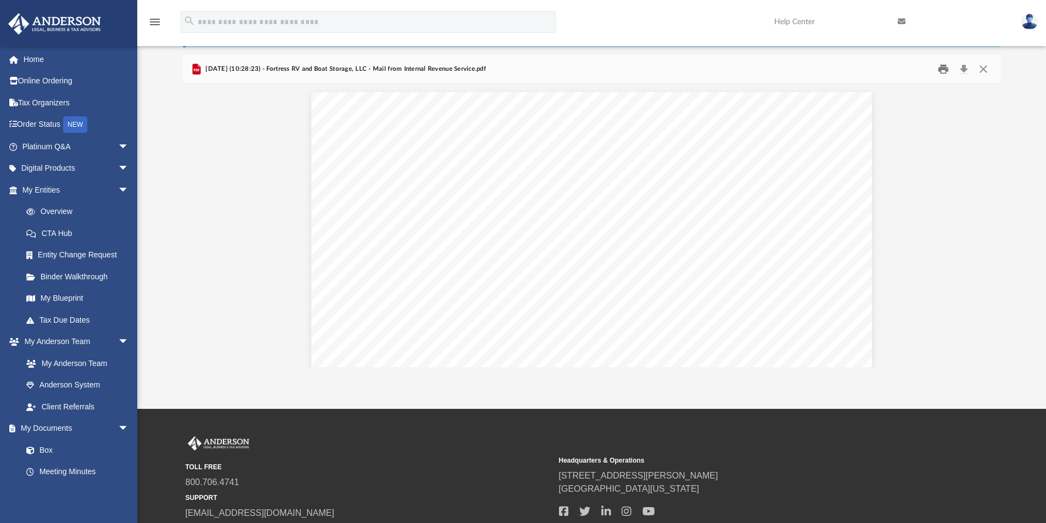
click at [940, 70] on button "Print" at bounding box center [943, 69] width 22 height 17
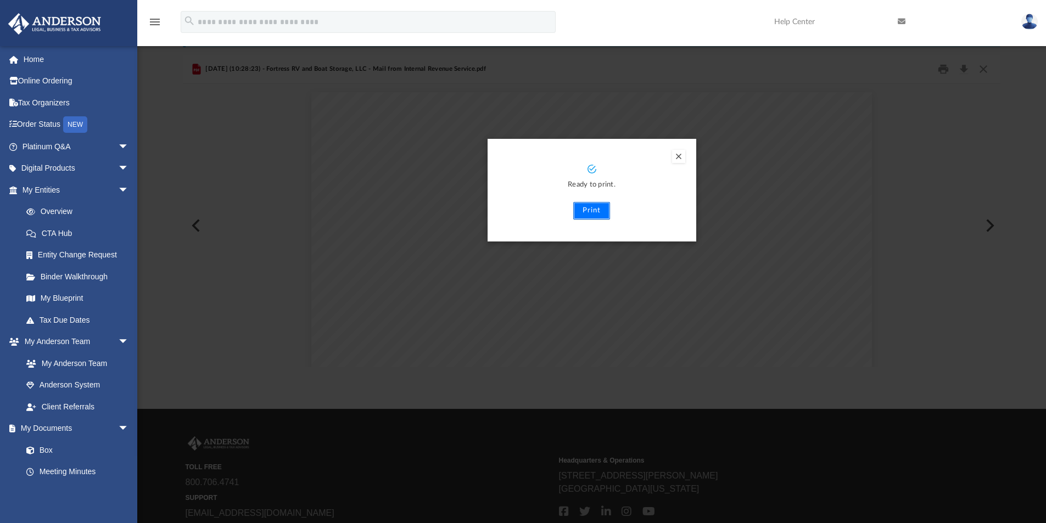
click at [593, 209] on button "Print" at bounding box center [591, 211] width 37 height 18
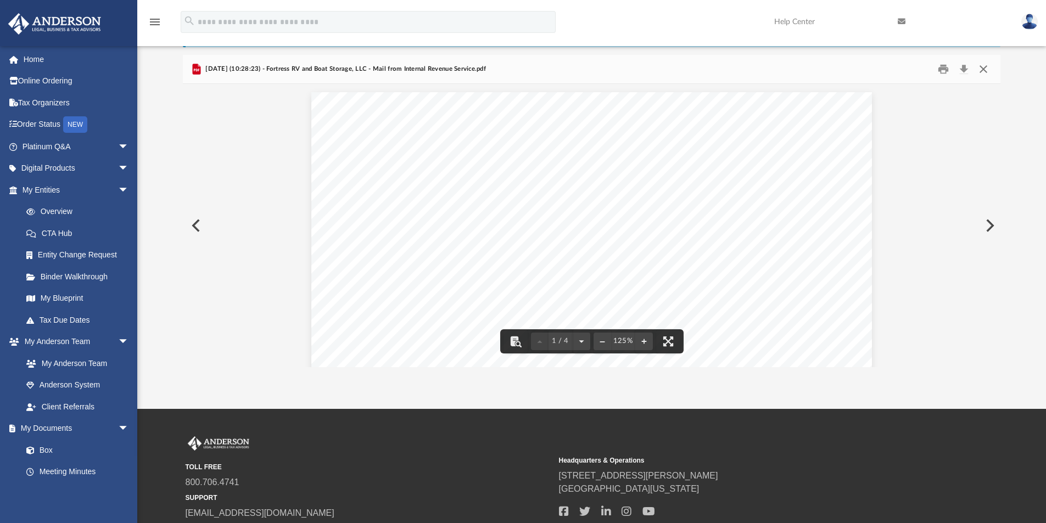
click at [983, 69] on button "Close" at bounding box center [983, 69] width 20 height 17
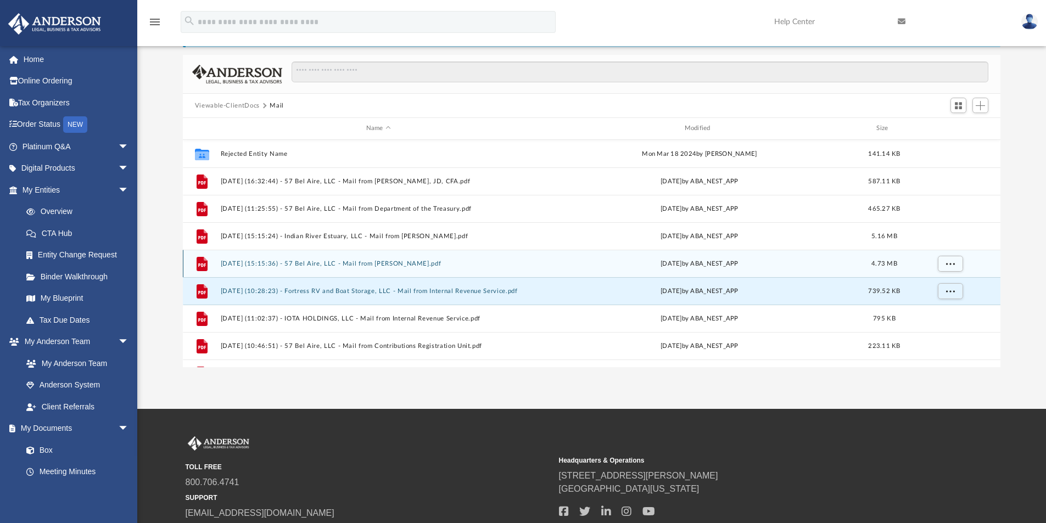
click at [360, 265] on button "2025.04.16 (15:15:36) - 57 Bel Aire, LLC - Mail from Stacy E. Consalvo.pdf" at bounding box center [378, 263] width 316 height 7
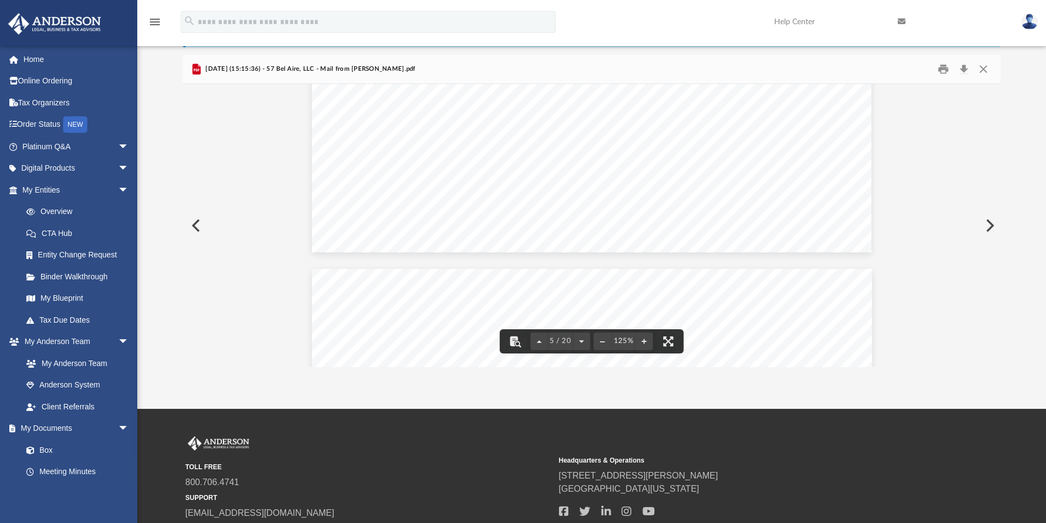
scroll to position [3458, 0]
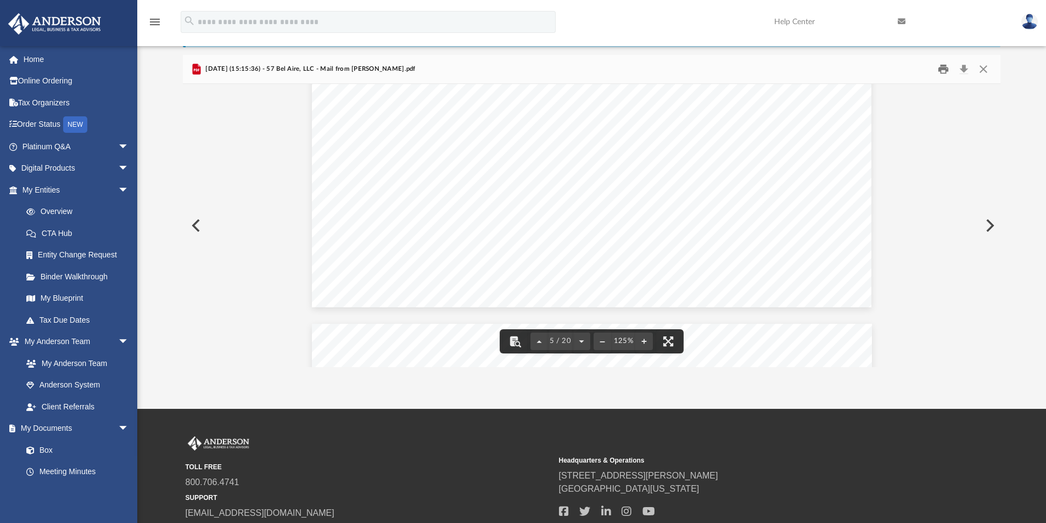
click at [946, 66] on button "Print" at bounding box center [943, 69] width 22 height 17
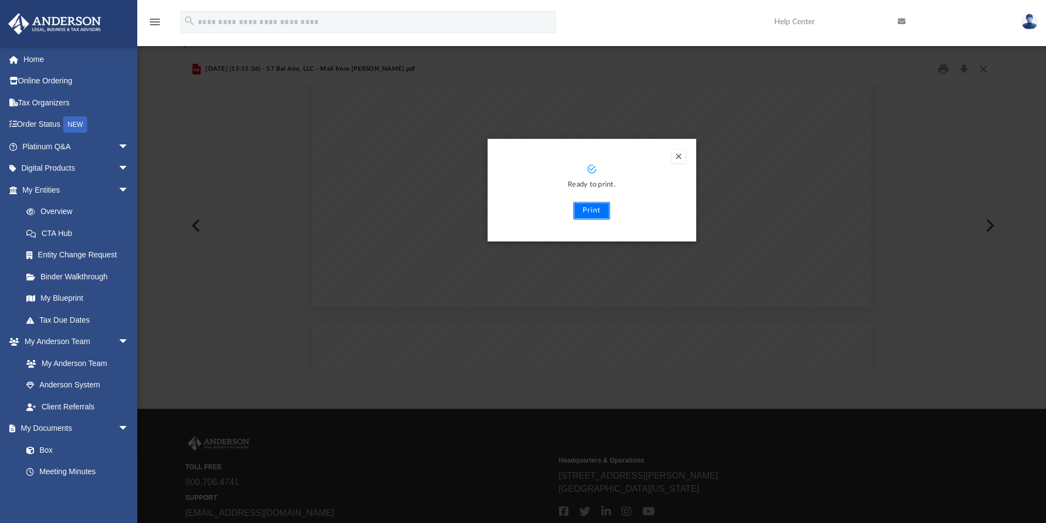
click at [590, 209] on button "Print" at bounding box center [591, 211] width 37 height 18
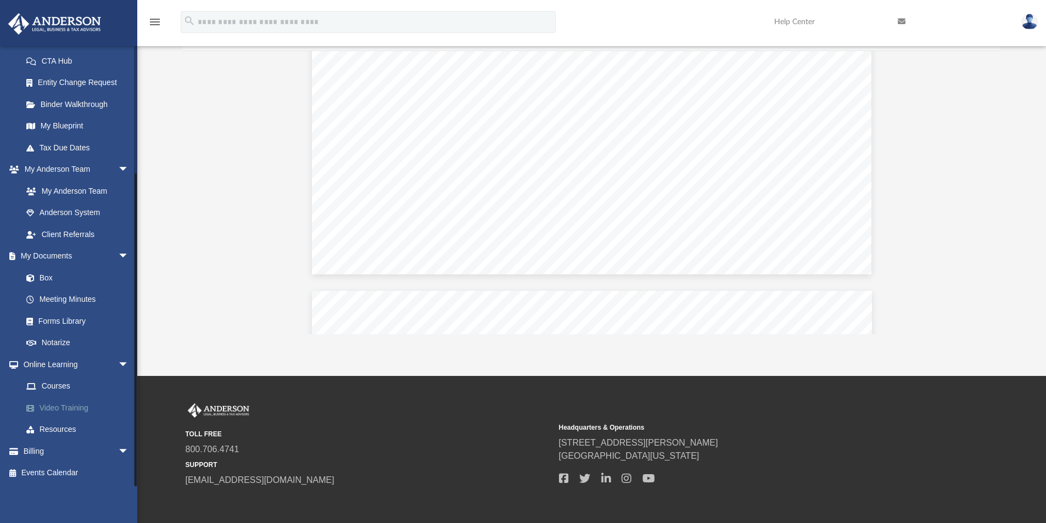
scroll to position [161, 0]
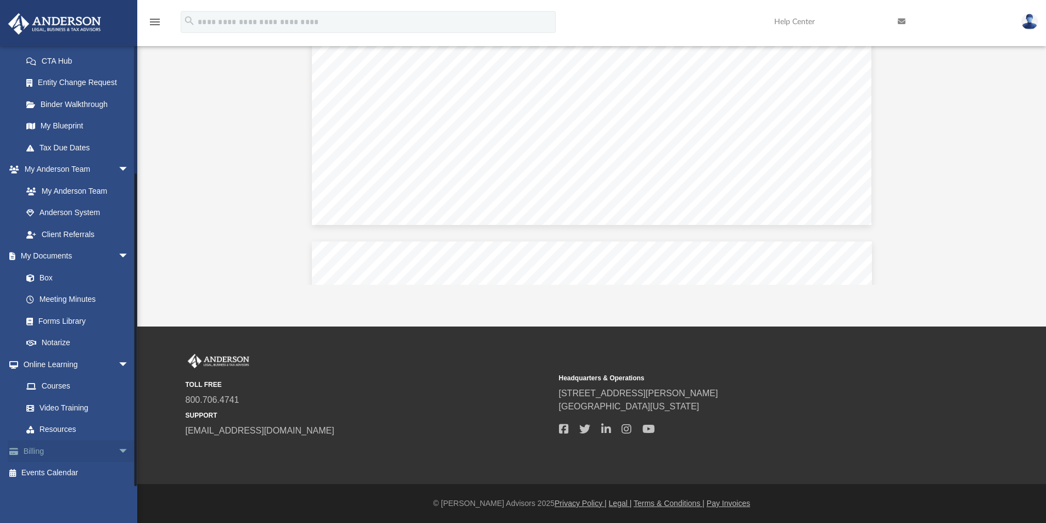
click at [118, 450] on span "arrow_drop_down" at bounding box center [129, 451] width 22 height 23
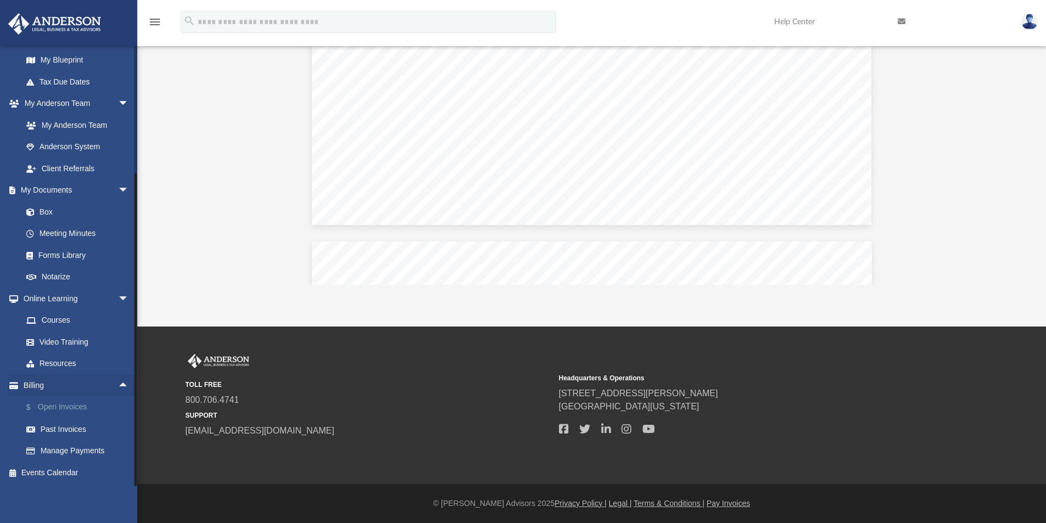
click at [69, 406] on link "$ Open Invoices" at bounding box center [80, 407] width 130 height 23
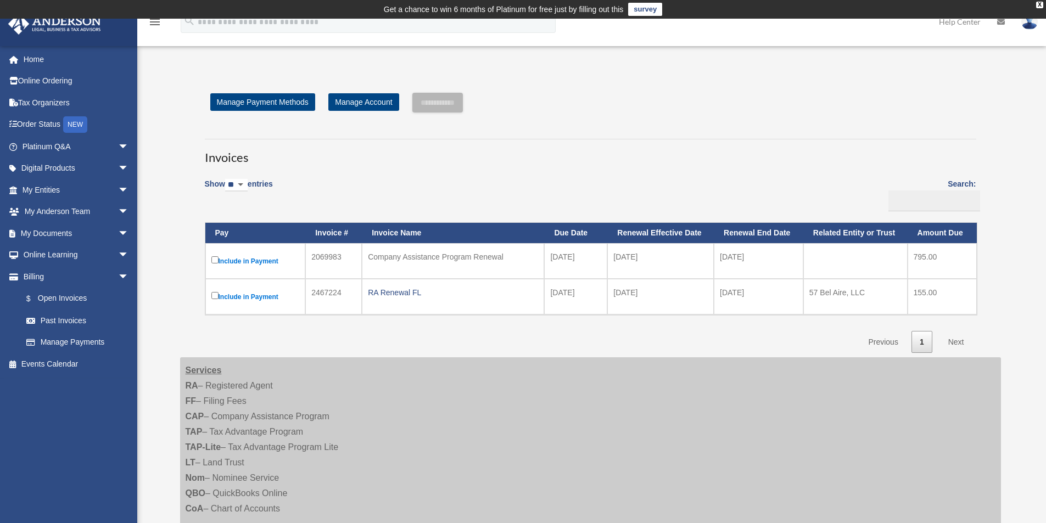
click at [1002, 23] on icon at bounding box center [1001, 22] width 8 height 8
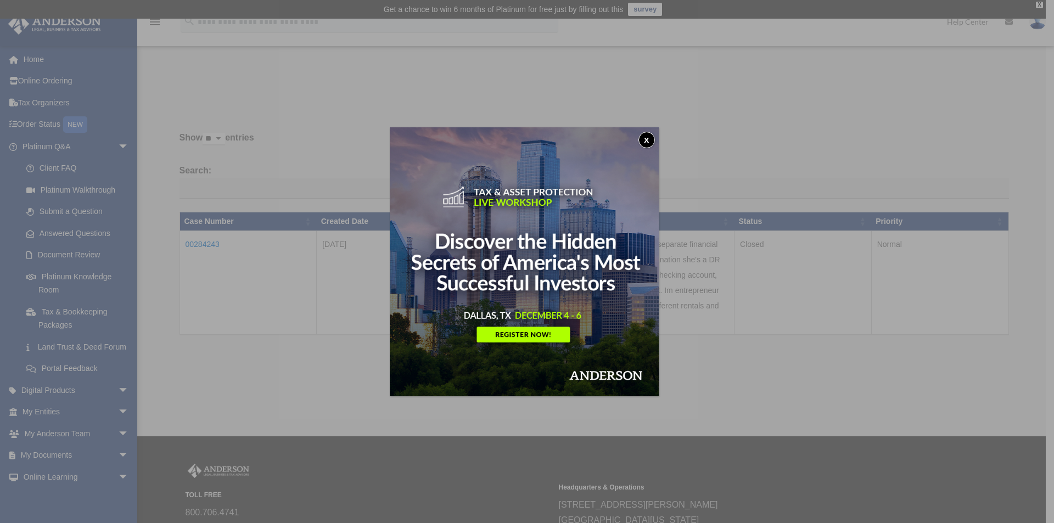
click at [649, 143] on button "x" at bounding box center [646, 140] width 16 height 16
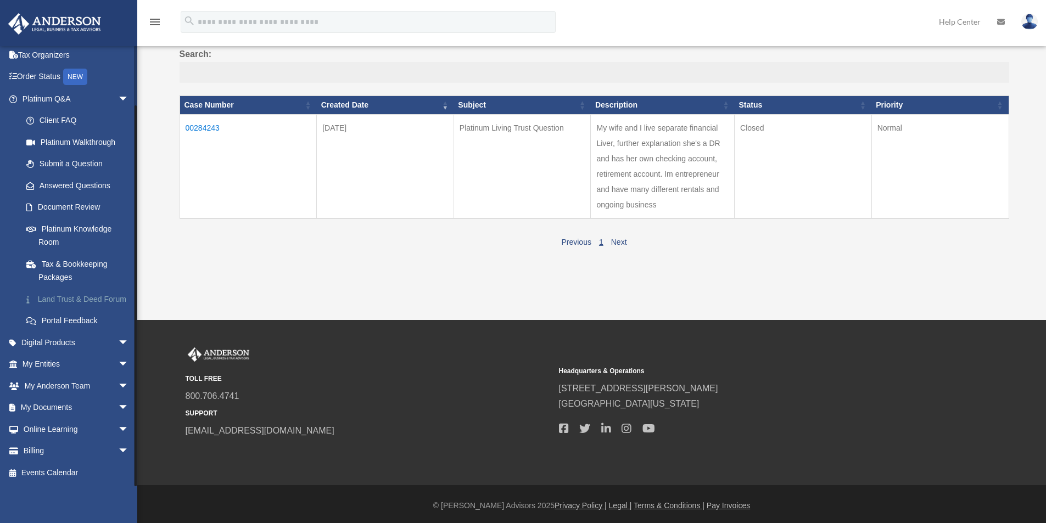
scroll to position [119, 0]
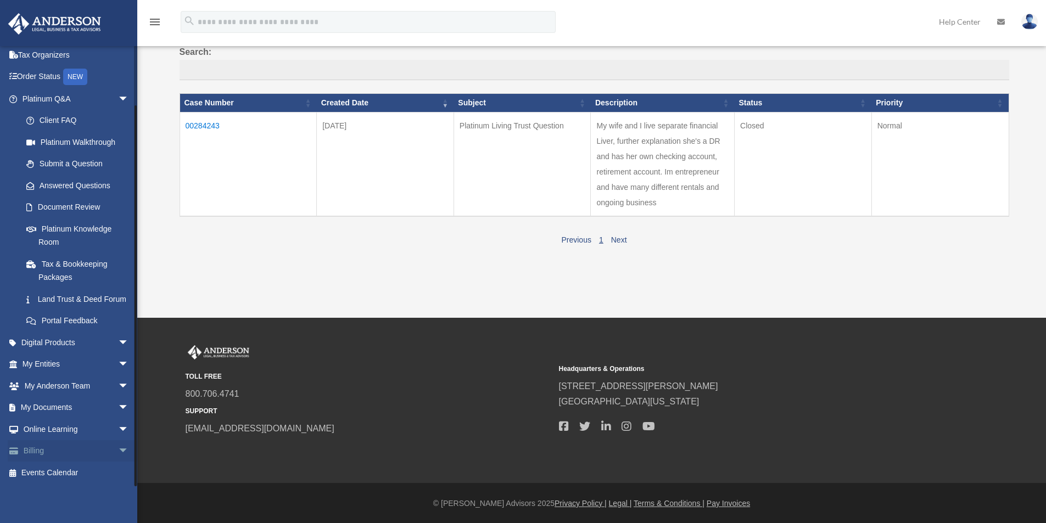
click at [28, 450] on link "Billing arrow_drop_down" at bounding box center [77, 451] width 138 height 22
click at [118, 451] on span "arrow_drop_down" at bounding box center [129, 451] width 22 height 23
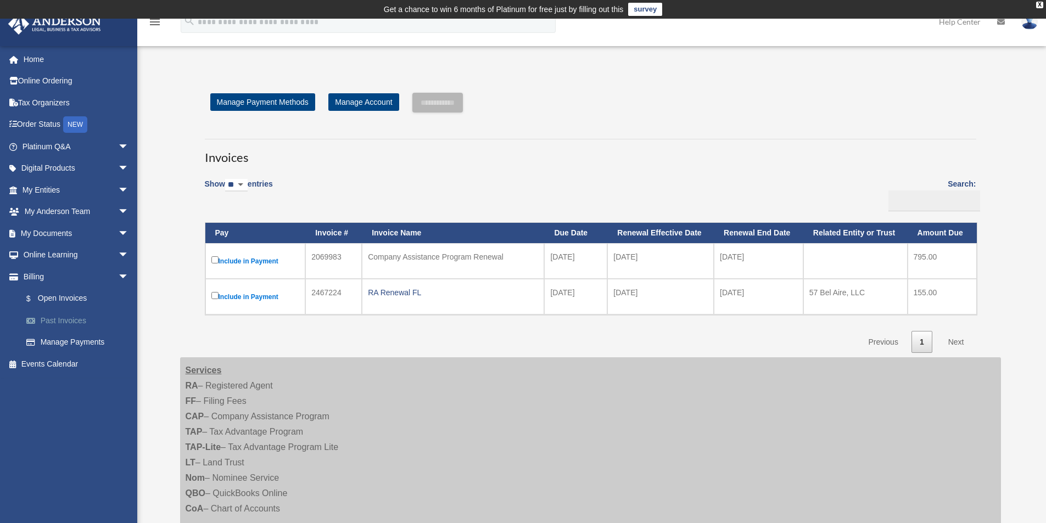
click at [50, 320] on link "Past Invoices" at bounding box center [80, 321] width 130 height 22
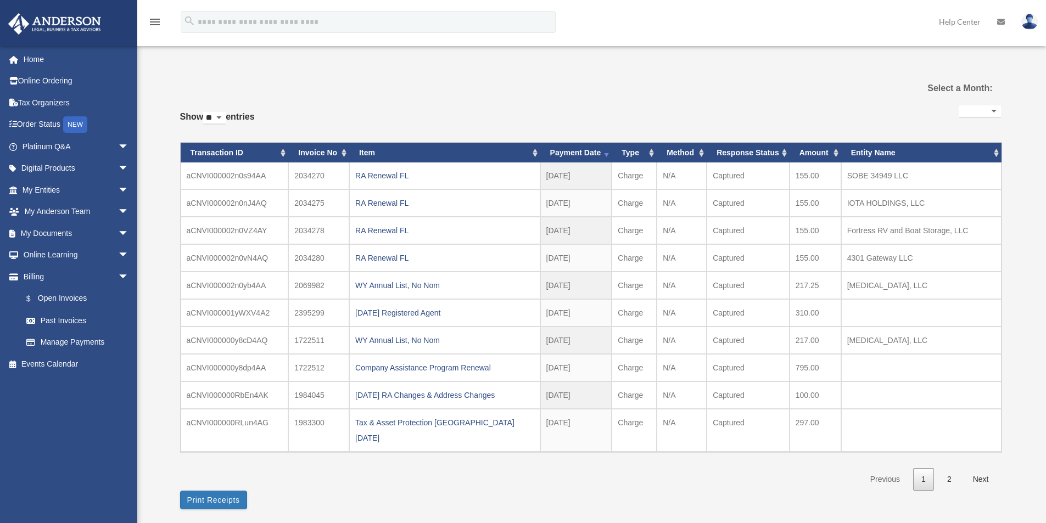
select select
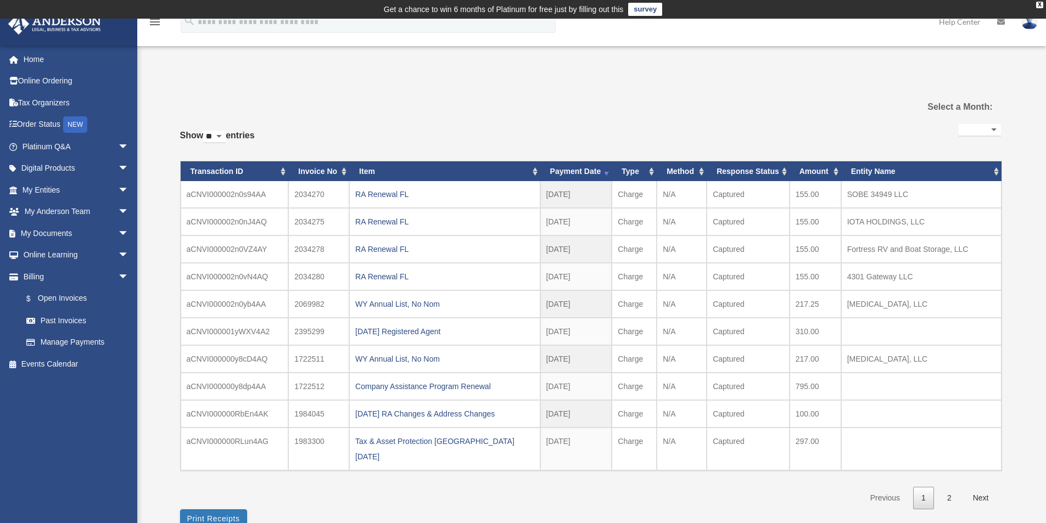
click at [783, 175] on th "Response Status" at bounding box center [747, 171] width 83 height 20
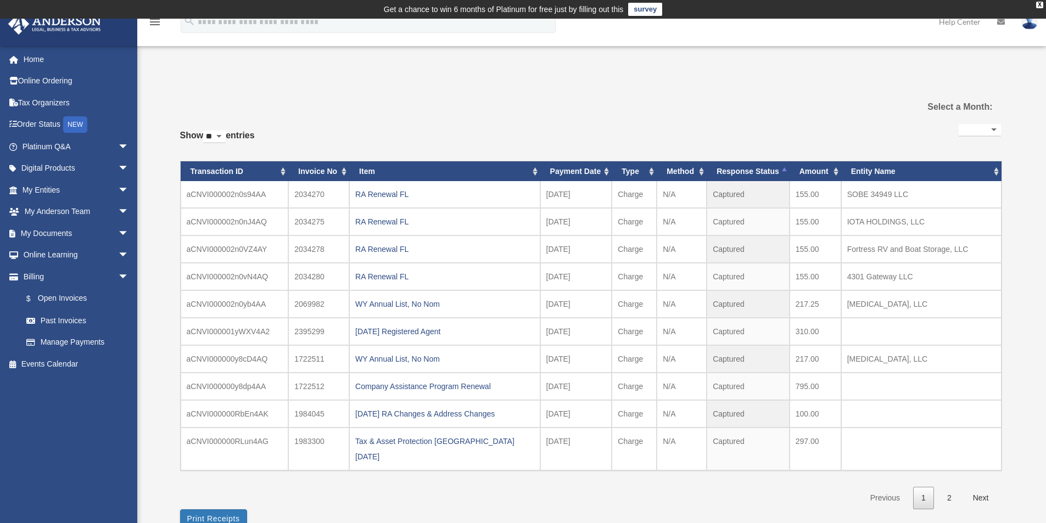
click at [784, 168] on th "Response Status" at bounding box center [747, 171] width 83 height 20
click at [64, 341] on link "Manage Payments" at bounding box center [80, 342] width 130 height 22
click at [65, 299] on link "$ Open Invoices" at bounding box center [80, 299] width 130 height 23
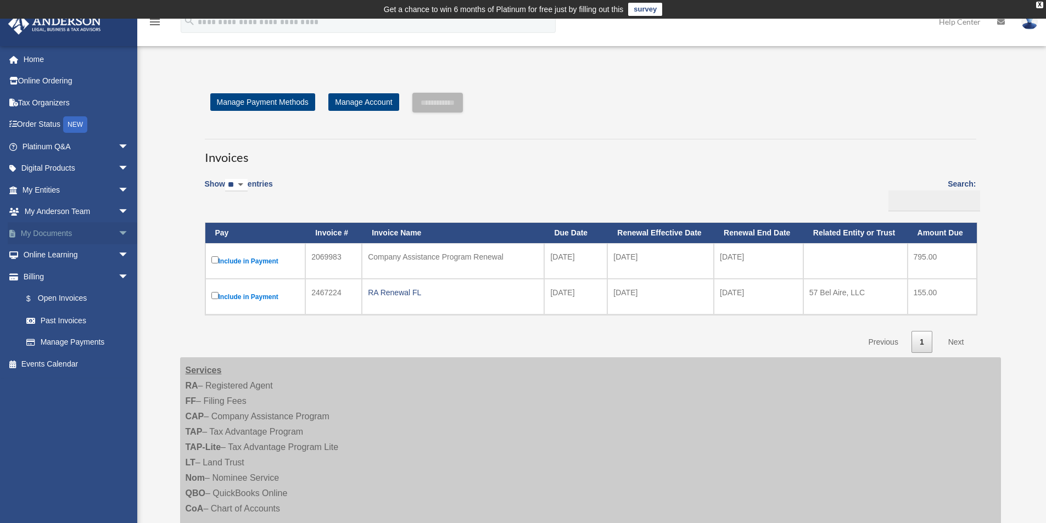
click at [118, 232] on span "arrow_drop_down" at bounding box center [129, 233] width 22 height 23
click at [48, 251] on link "Box" at bounding box center [80, 255] width 130 height 22
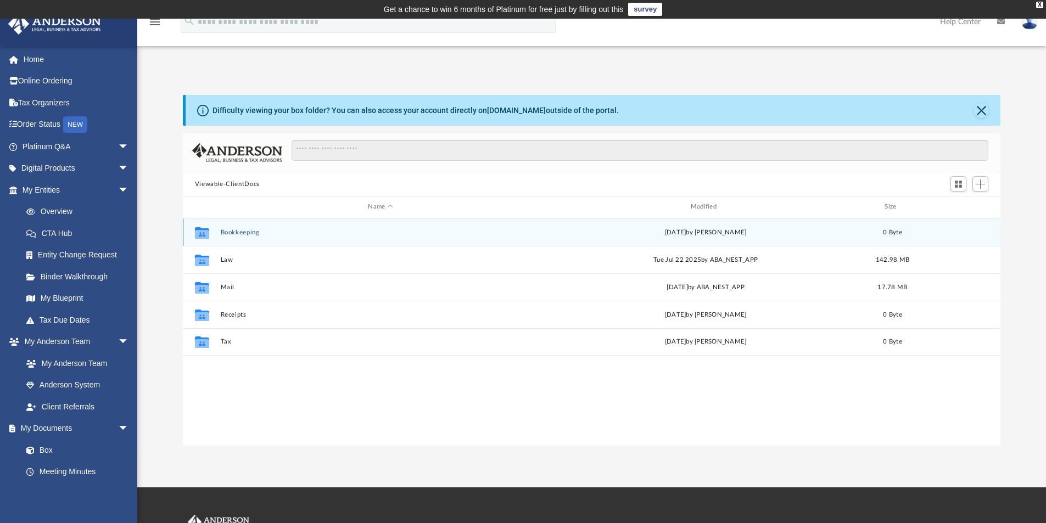
scroll to position [241, 809]
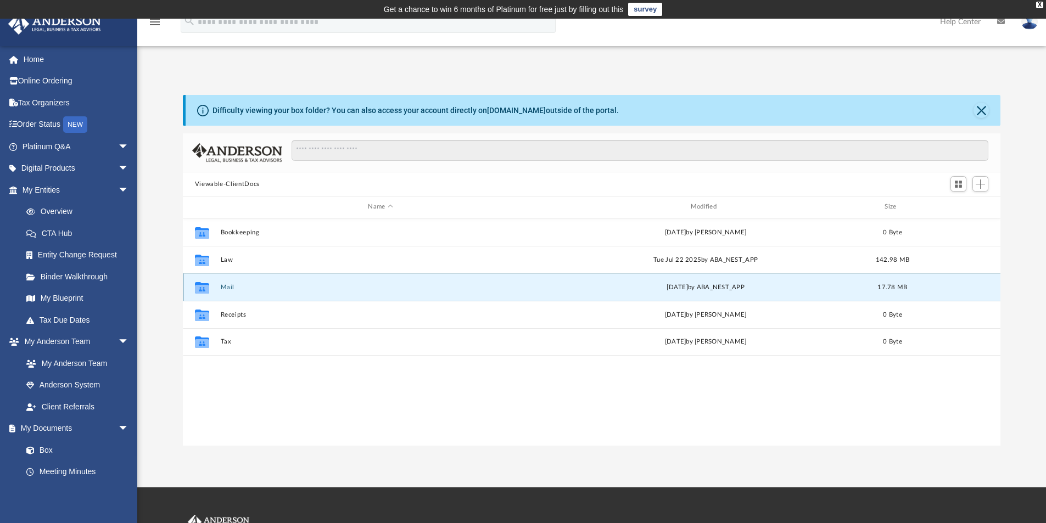
click at [227, 286] on button "Mail" at bounding box center [380, 287] width 320 height 7
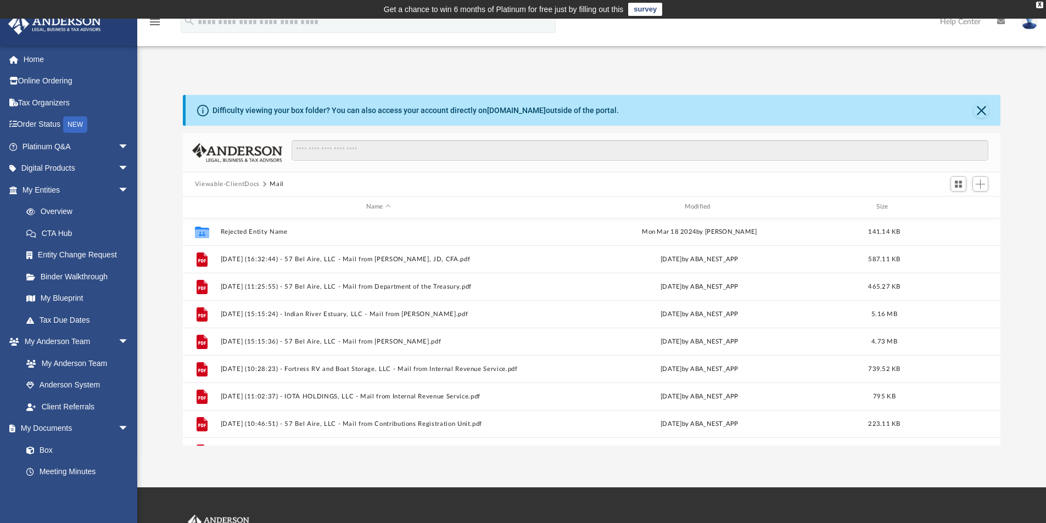
scroll to position [0, 0]
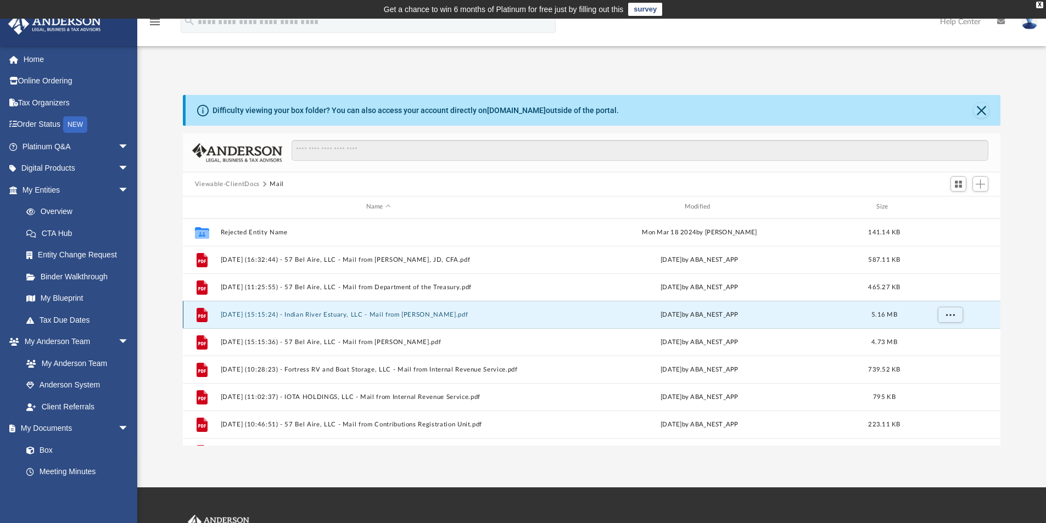
click at [342, 314] on button "2025.04.16 (15:15:24) - Indian River Estuary, LLC - Mail from Stacy E. Consalvo…" at bounding box center [378, 314] width 316 height 7
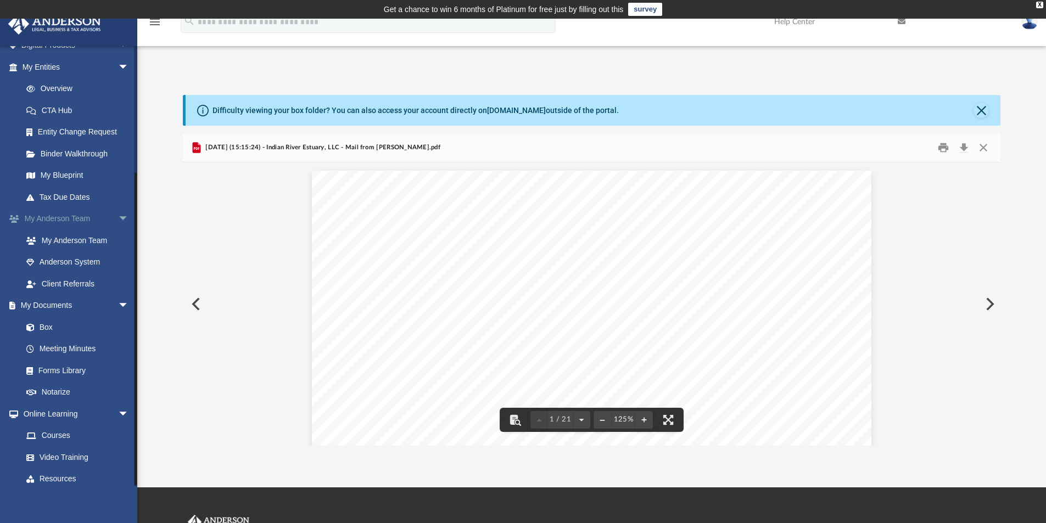
scroll to position [172, 0]
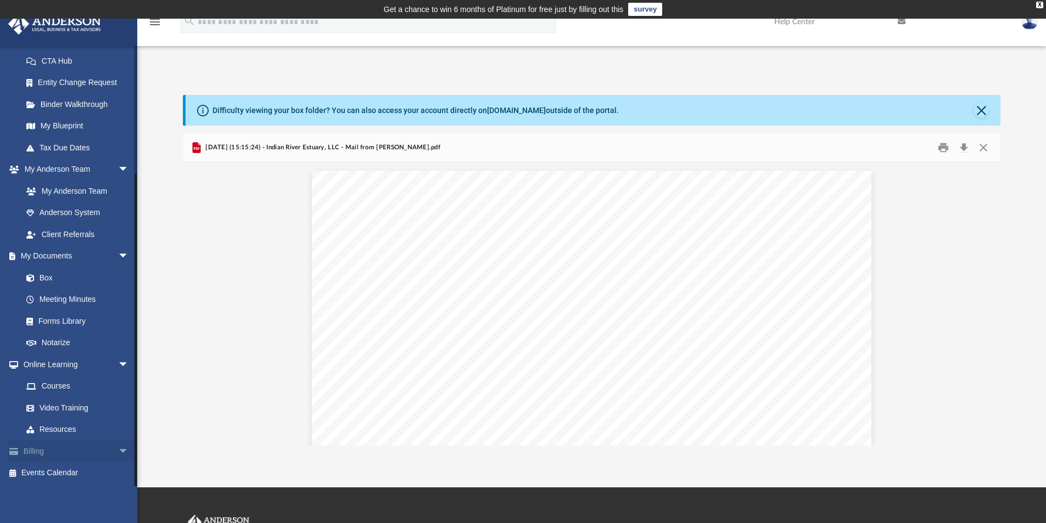
click at [118, 452] on span "arrow_drop_down" at bounding box center [129, 451] width 22 height 23
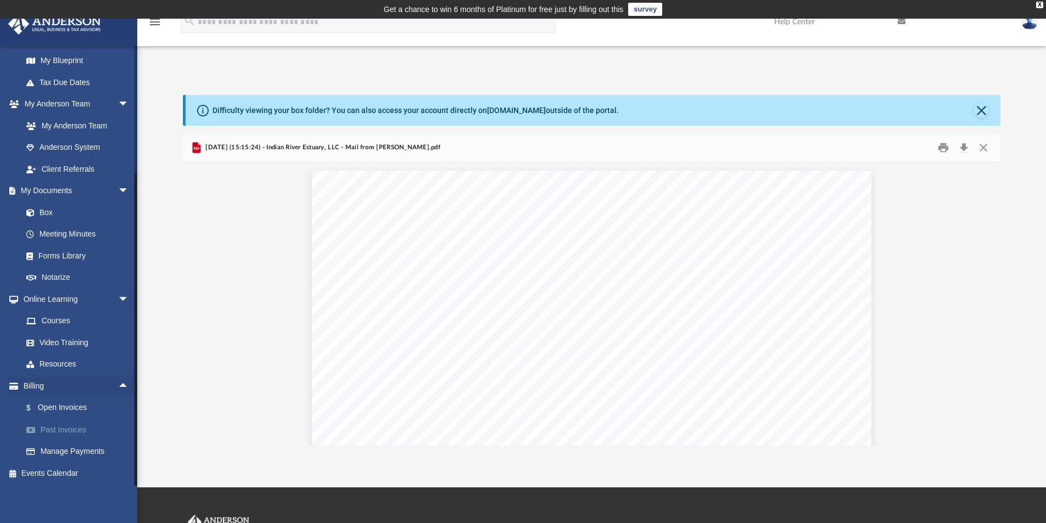
scroll to position [238, 0]
click at [82, 406] on link "$ Open Invoices" at bounding box center [80, 407] width 130 height 23
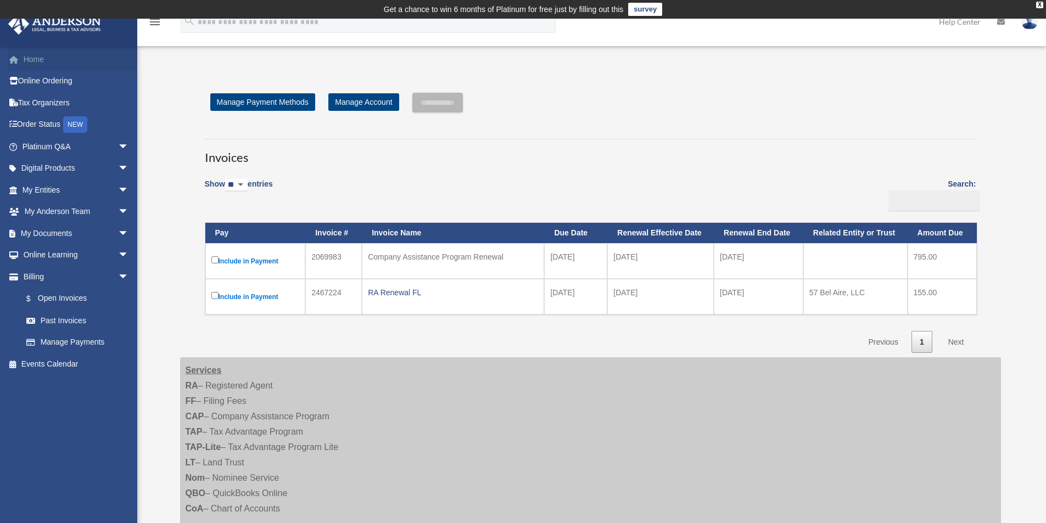
click at [36, 61] on link "Home" at bounding box center [77, 59] width 138 height 22
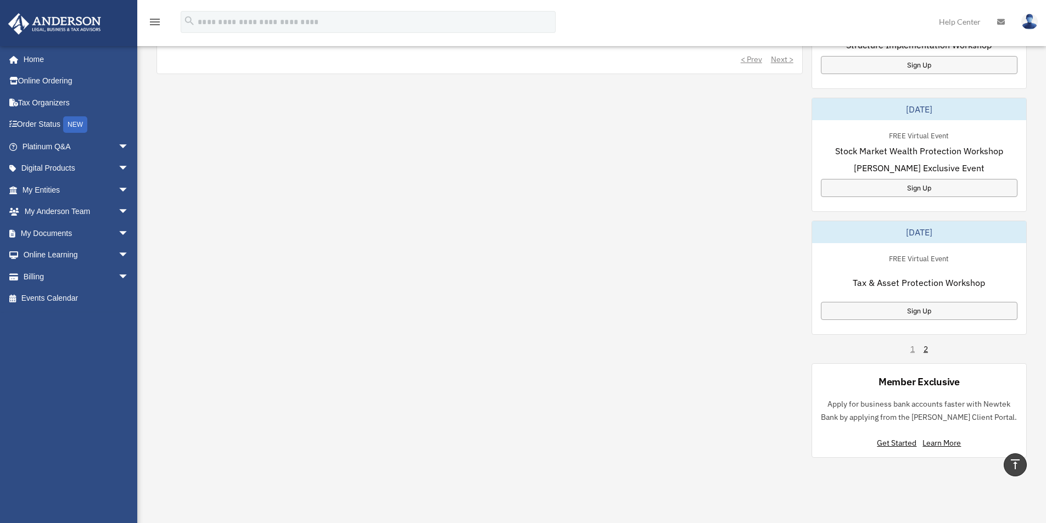
scroll to position [604, 0]
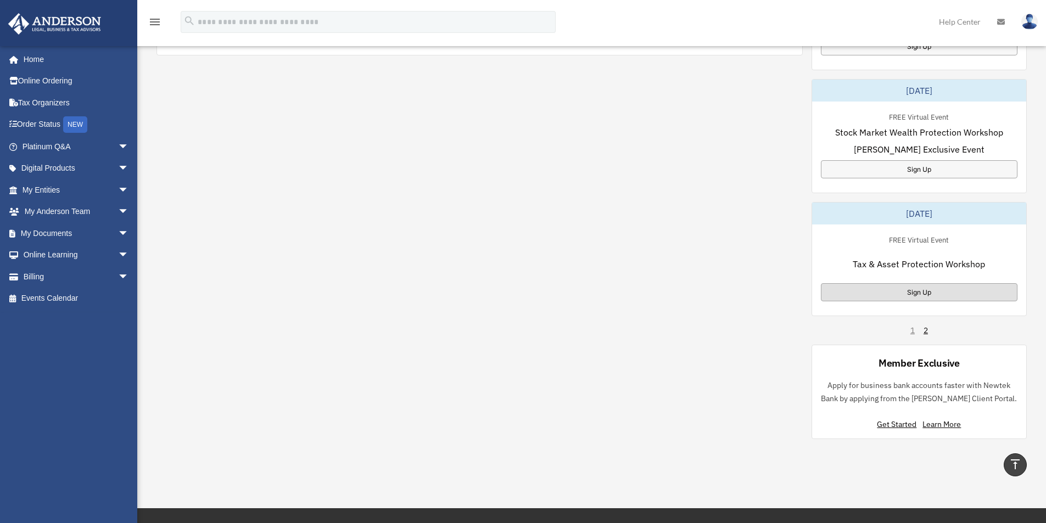
click at [922, 294] on div "Sign Up" at bounding box center [919, 292] width 196 height 18
click at [32, 274] on link "Billing arrow_drop_down" at bounding box center [77, 277] width 138 height 22
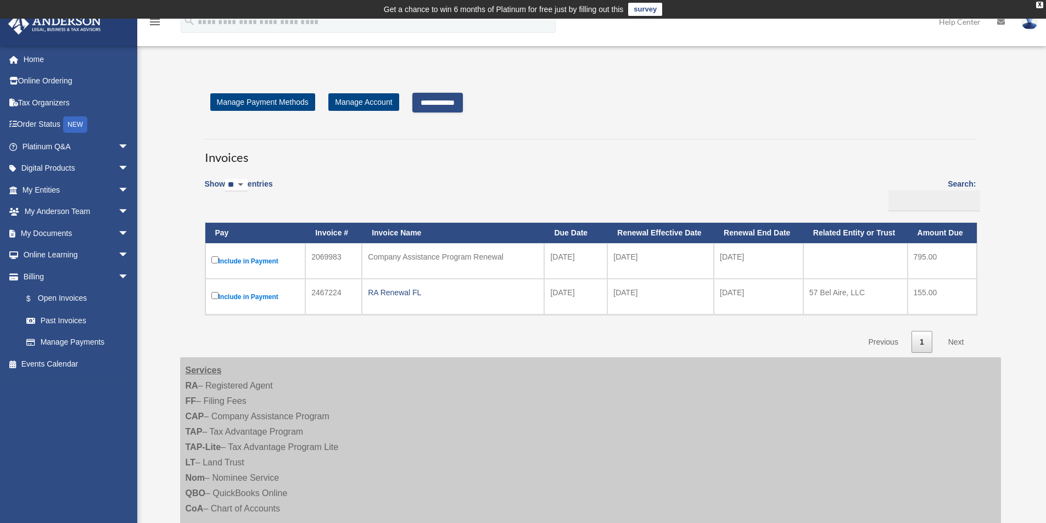
click at [442, 105] on input "**********" at bounding box center [437, 103] width 50 height 20
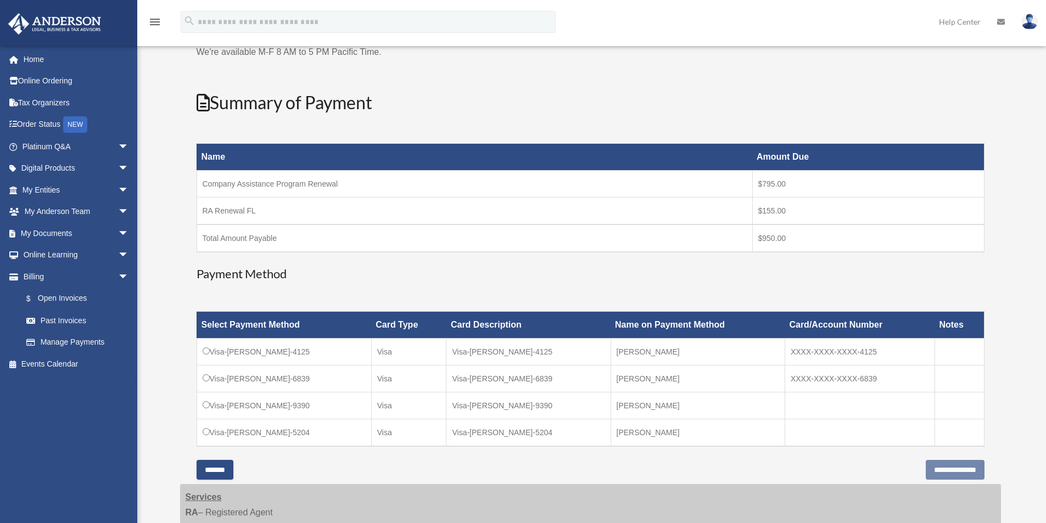
scroll to position [165, 0]
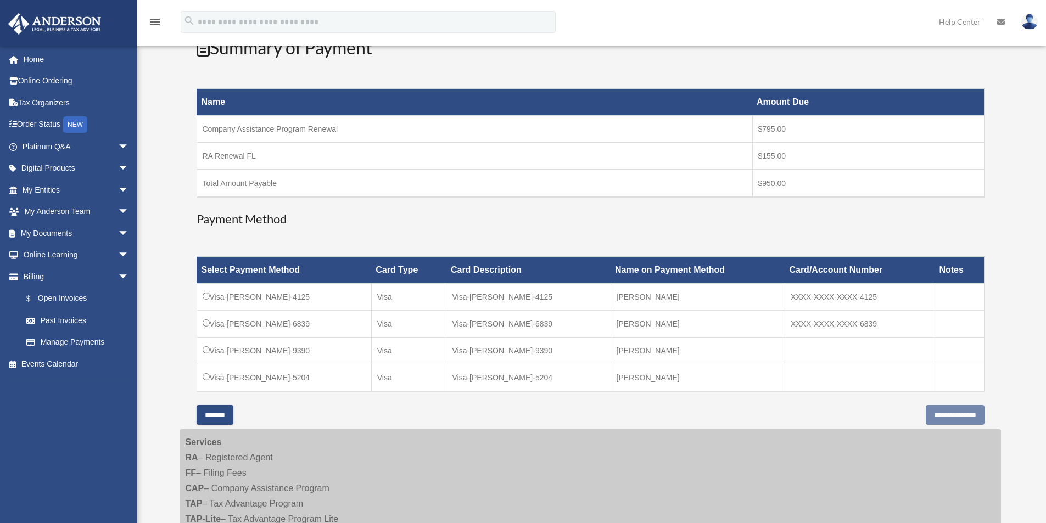
click at [717, 374] on td "[PERSON_NAME]" at bounding box center [697, 377] width 174 height 27
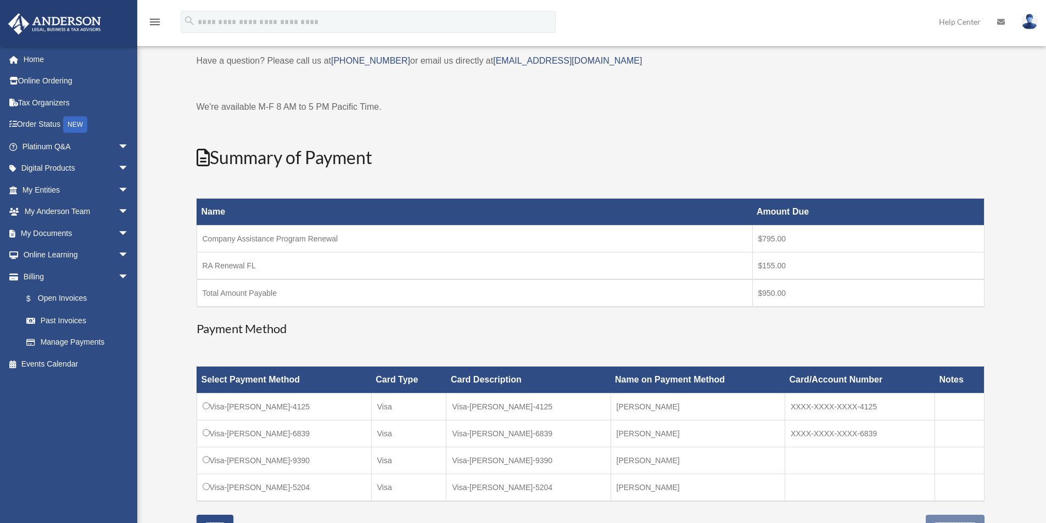
scroll to position [110, 0]
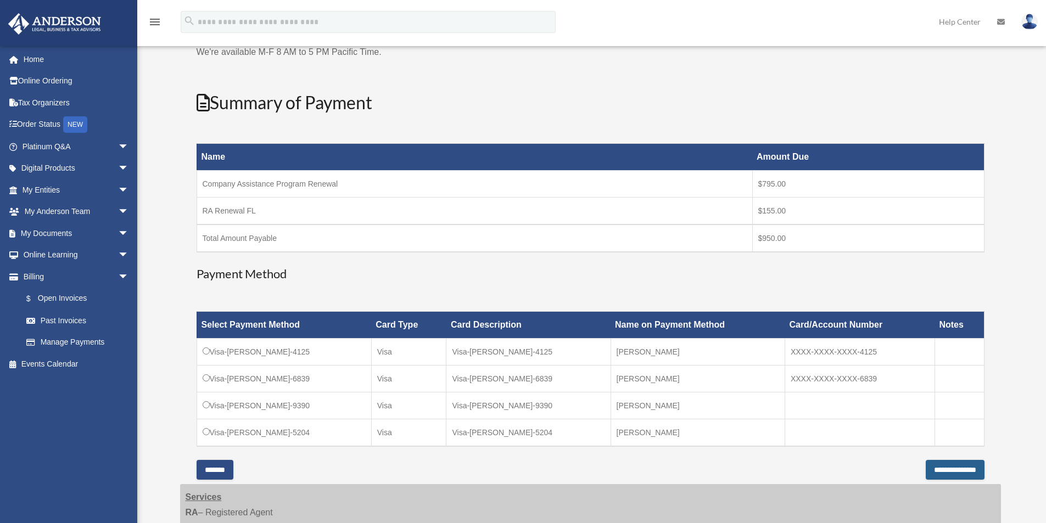
click at [925, 469] on input "**********" at bounding box center [954, 470] width 59 height 20
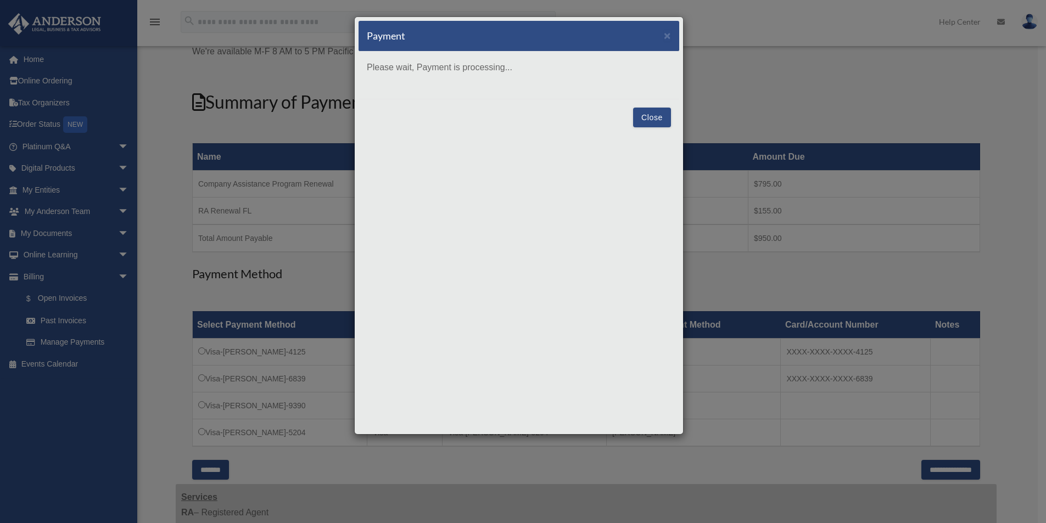
click at [651, 116] on button "Close" at bounding box center [652, 118] width 38 height 20
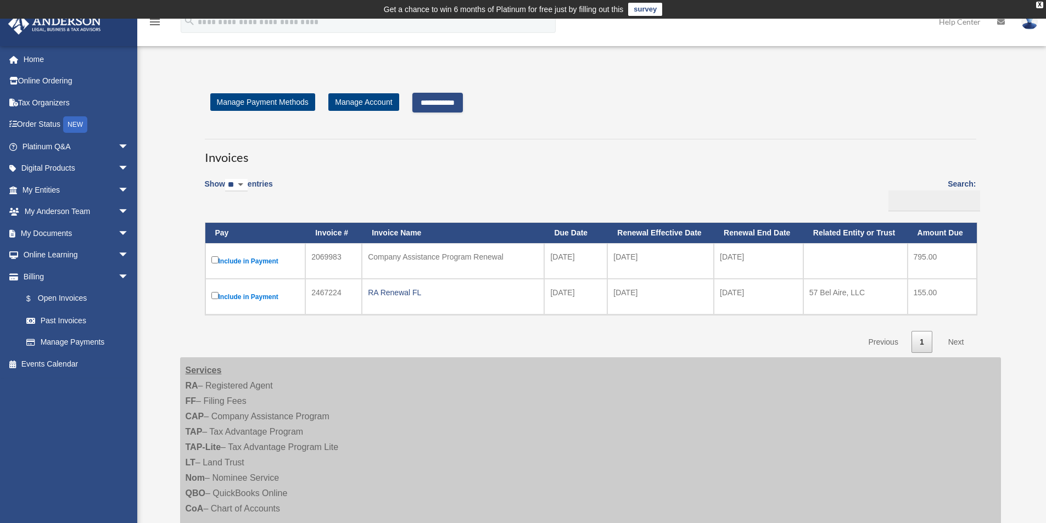
click at [453, 105] on input "**********" at bounding box center [437, 103] width 50 height 20
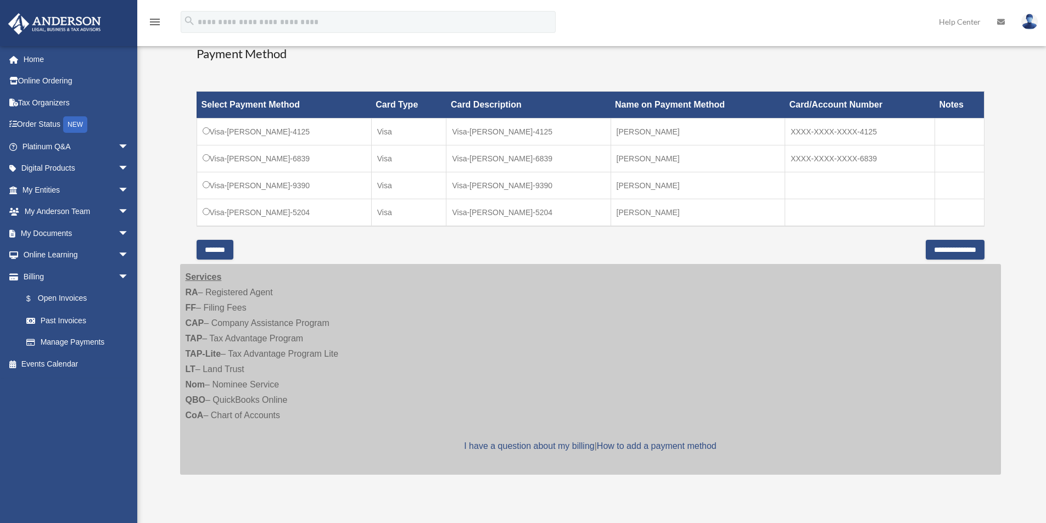
scroll to position [339, 0]
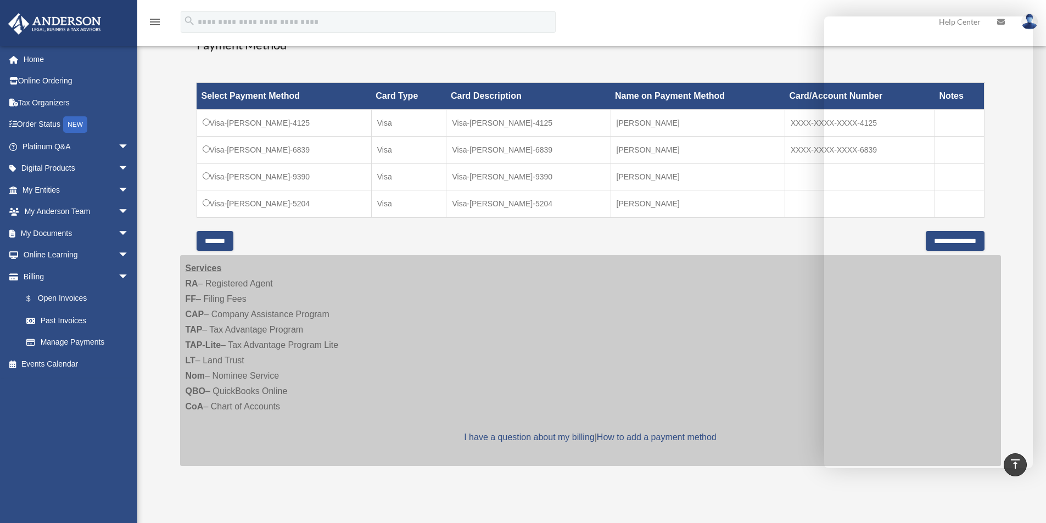
click at [765, 310] on div "Services RA – Registered Agent FF – Filing Fees CAP – Company Assistance Progra…" at bounding box center [590, 360] width 821 height 211
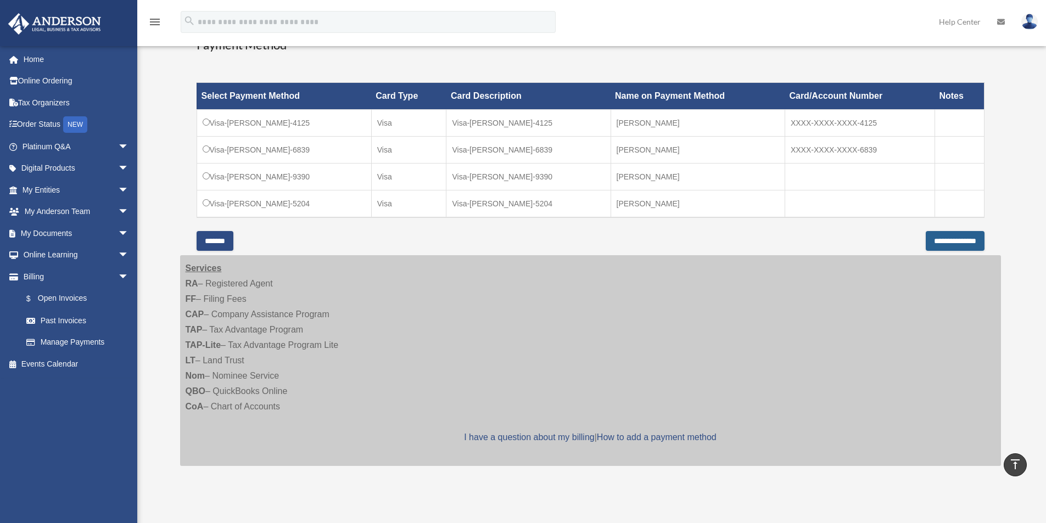
click at [947, 238] on input "**********" at bounding box center [954, 241] width 59 height 20
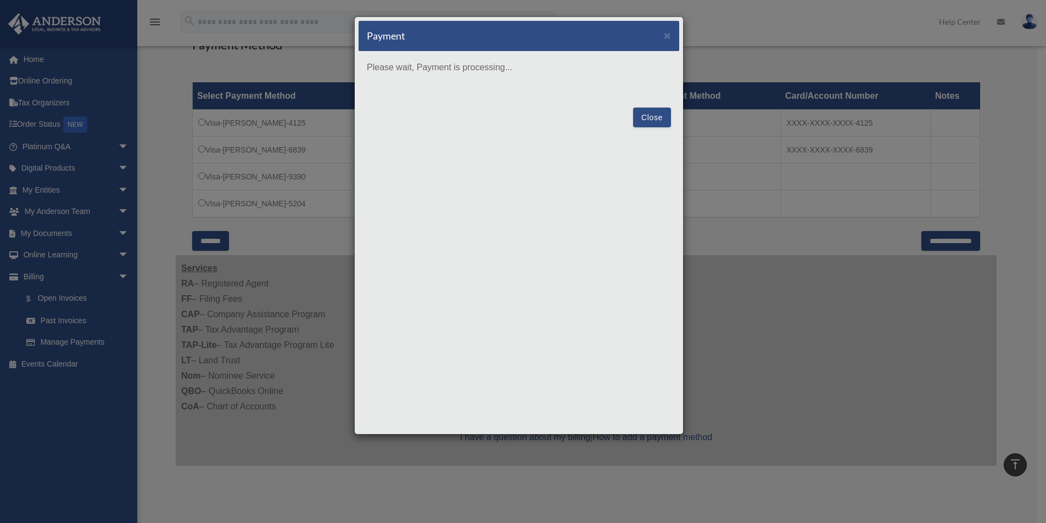
click at [656, 114] on button "Close" at bounding box center [652, 118] width 38 height 20
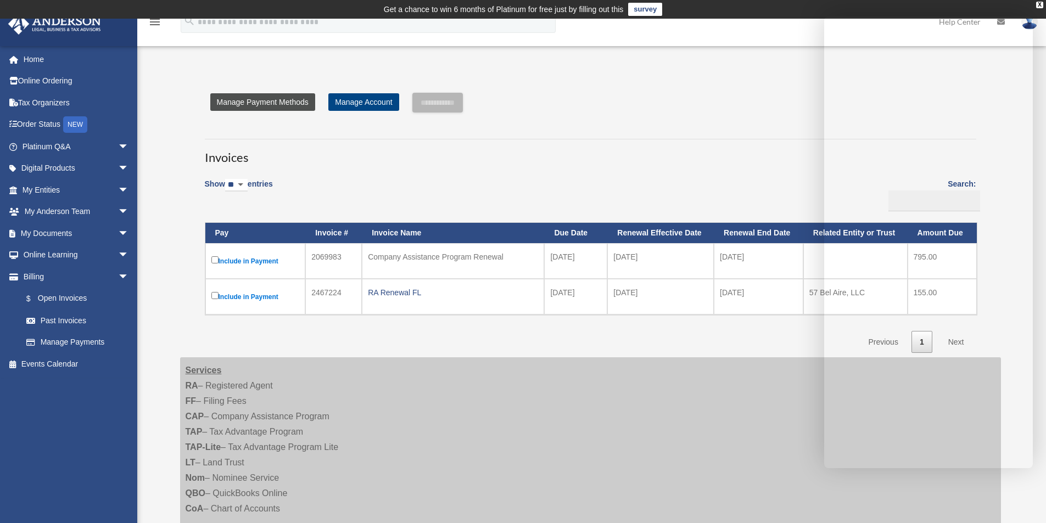
click at [275, 102] on link "Manage Payment Methods" at bounding box center [262, 102] width 105 height 18
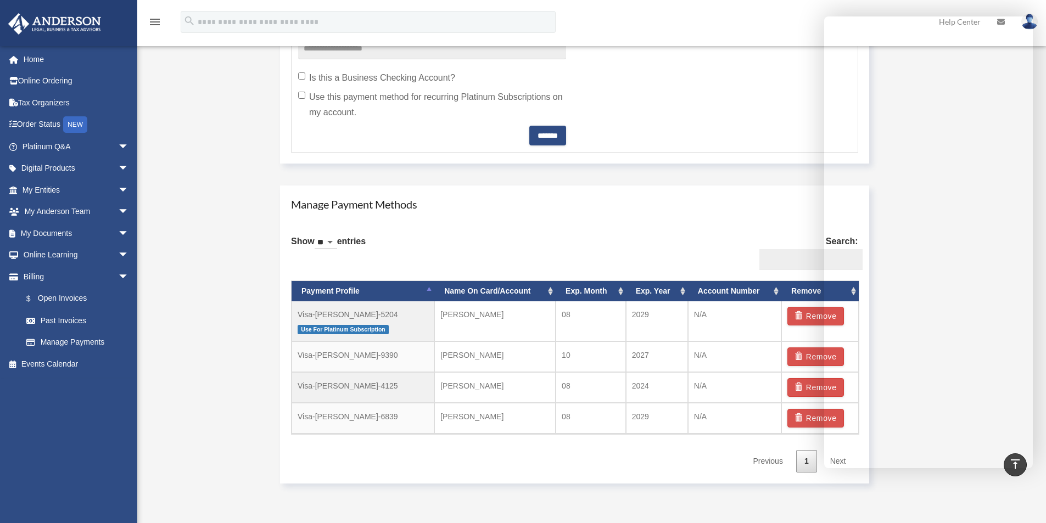
scroll to position [549, 0]
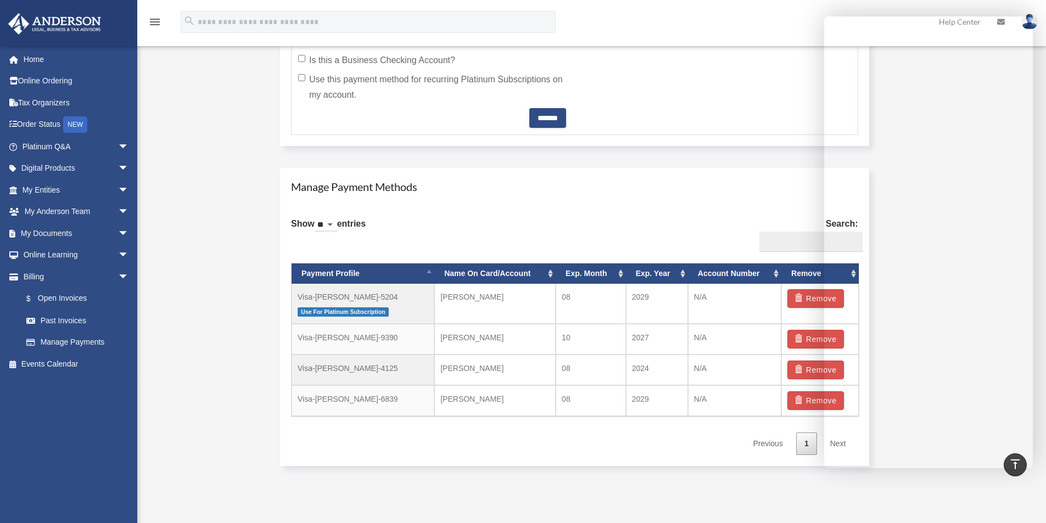
drag, startPoint x: 627, startPoint y: 218, endPoint x: 608, endPoint y: 221, distance: 19.9
click at [608, 221] on div "Show ** ** ** *** entries Search: Payment Profile Name On Card/Account Exp. Mon…" at bounding box center [574, 332] width 567 height 245
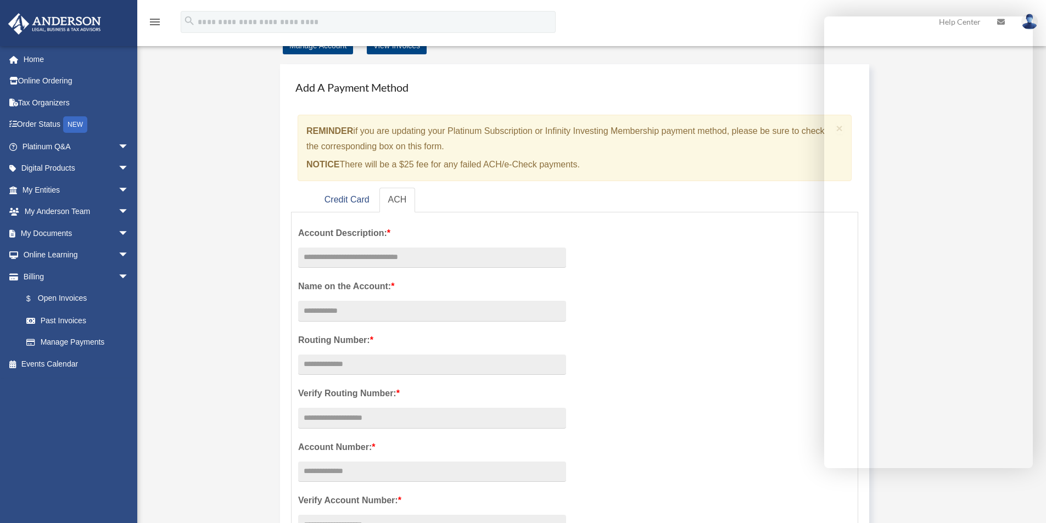
scroll to position [0, 0]
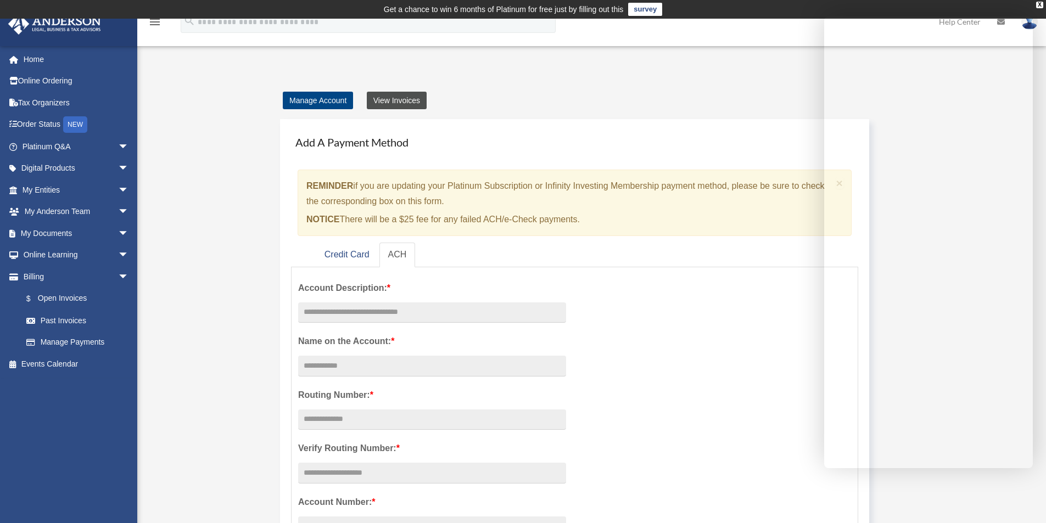
click at [400, 98] on link "View Invoices" at bounding box center [397, 101] width 60 height 18
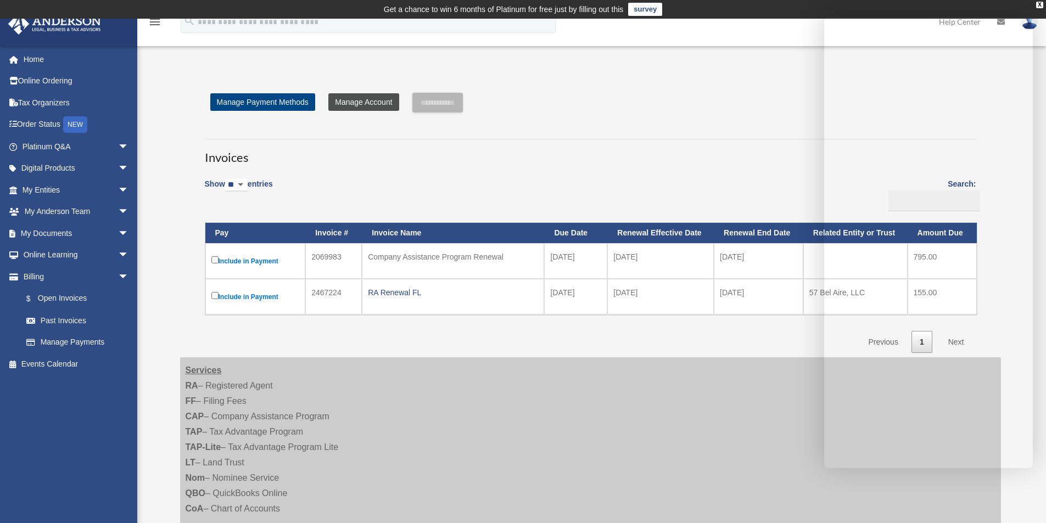
click at [362, 100] on link "Manage Account" at bounding box center [363, 102] width 70 height 18
click at [254, 99] on link "Manage Payment Methods" at bounding box center [262, 102] width 105 height 18
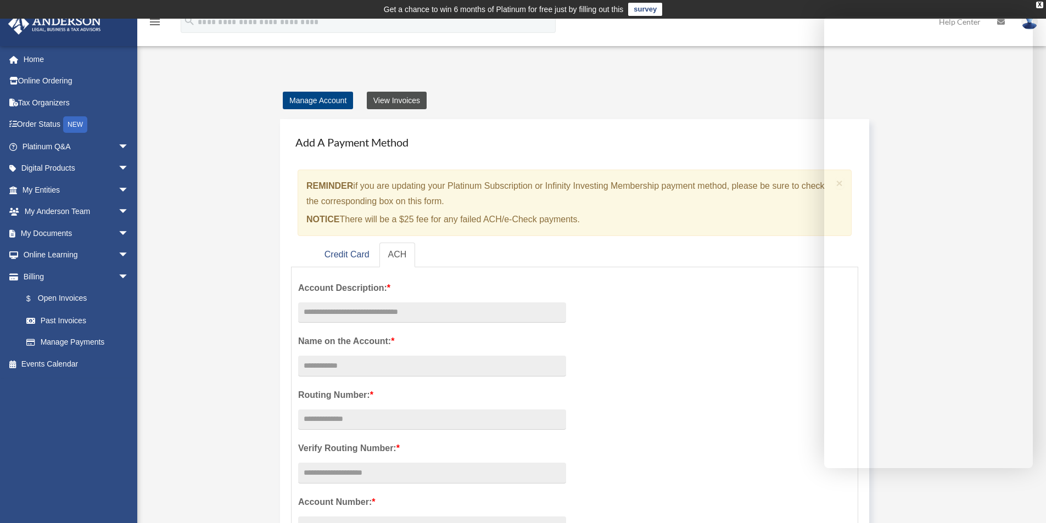
click at [404, 100] on link "View Invoices" at bounding box center [397, 101] width 60 height 18
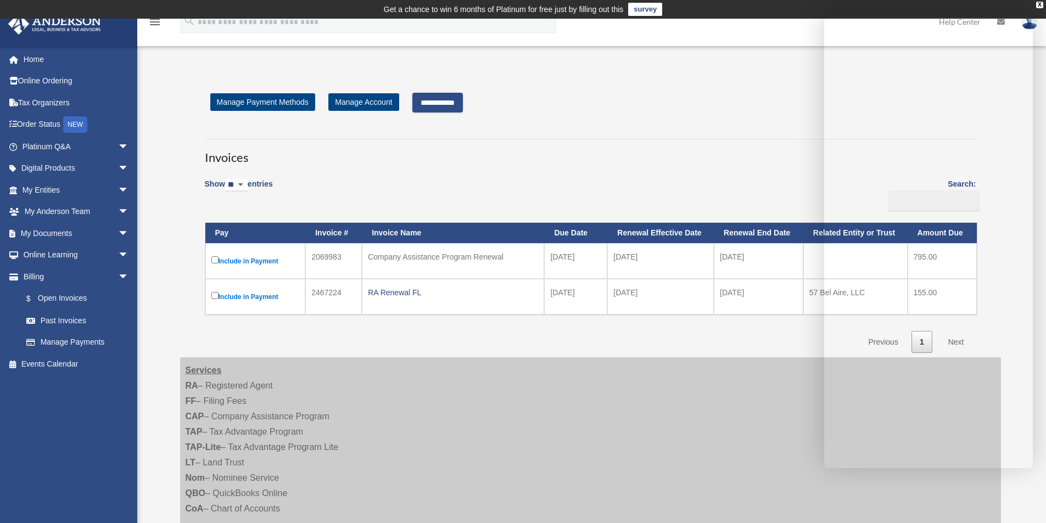
click at [461, 99] on input "**********" at bounding box center [437, 103] width 50 height 20
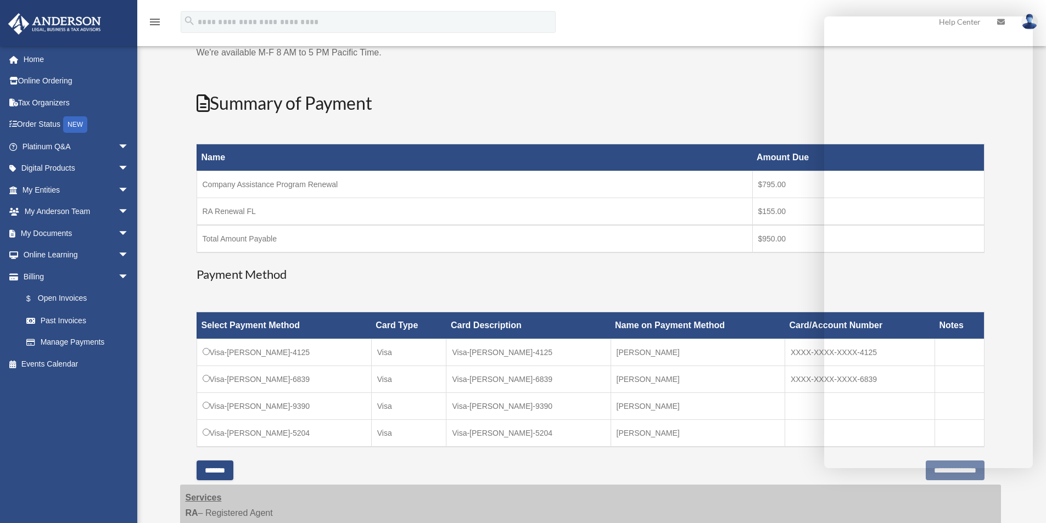
scroll to position [110, 0]
